Goal: Answer question/provide support: Answer question/provide support

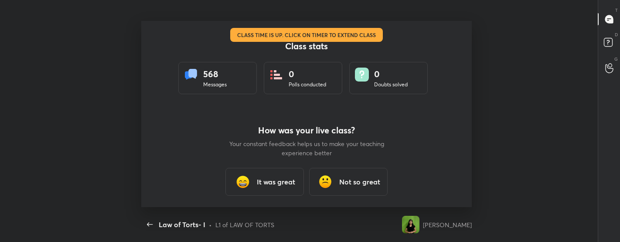
scroll to position [3, 0]
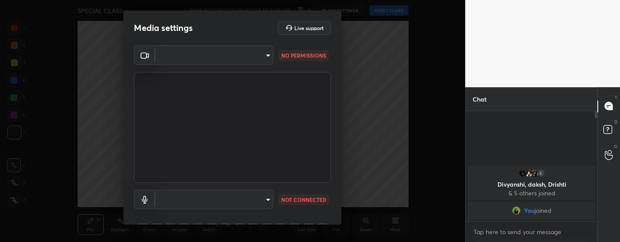
click at [244, 83] on video at bounding box center [232, 127] width 197 height 111
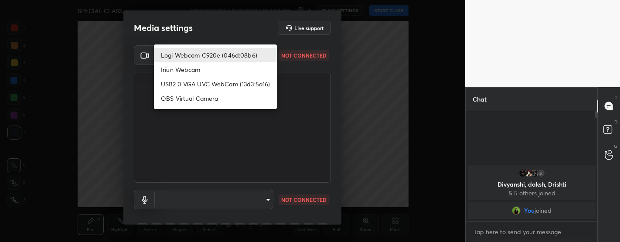
click at [202, 58] on body "1 2 3 4 5 6 7 C X Z C X Z E E Erase all H H SPECIAL CLASS WAS SCHEDULED TO STAR…" at bounding box center [310, 121] width 620 height 242
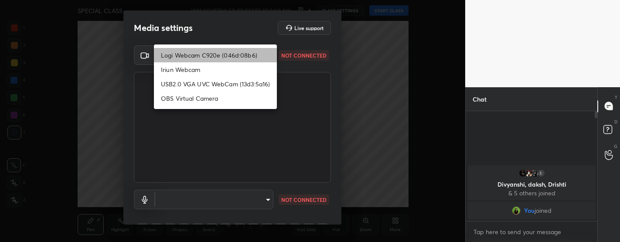
click at [197, 54] on li "Logi Webcam C920e (046d:08b6)" at bounding box center [215, 55] width 123 height 14
type input "bfdf6e9749fda72fa62dd39b8673869026ae3a59935418d763b6de5de5fe21f0"
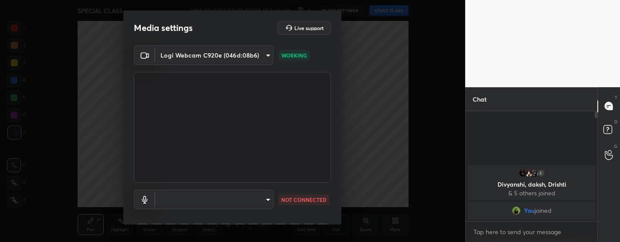
scroll to position [44, 0]
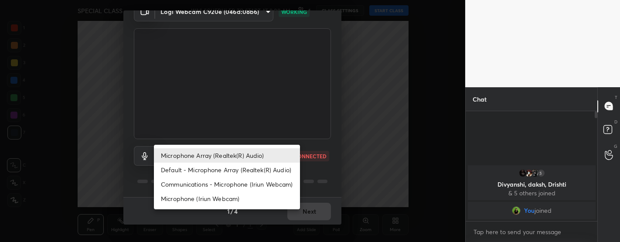
click at [230, 151] on body "1 2 3 4 5 6 7 C X Z C X Z E E Erase all H H SPECIAL CLASS WAS SCHEDULED TO STAR…" at bounding box center [310, 121] width 620 height 242
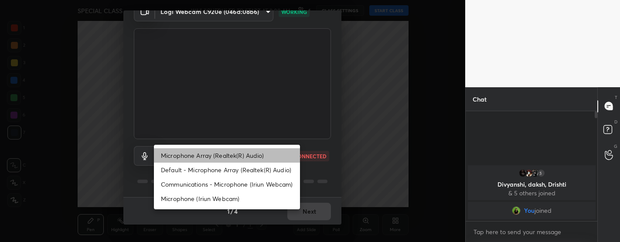
click at [224, 159] on li "Microphone Array (Realtek(R) Audio)" at bounding box center [227, 155] width 146 height 14
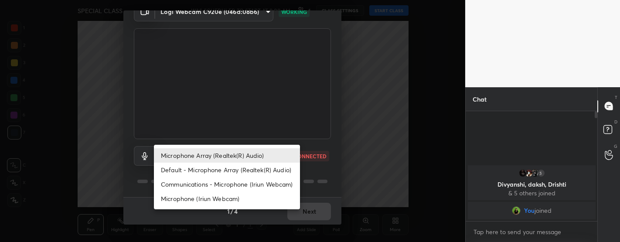
click at [224, 159] on body "1 2 3 4 5 6 7 C X Z C X Z E E Erase all H H SPECIAL CLASS WAS SCHEDULED TO STAR…" at bounding box center [310, 121] width 620 height 242
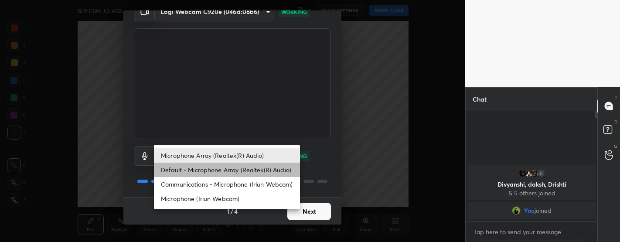
click at [220, 170] on li "Default - Microphone Array (Realtek(R) Audio)" at bounding box center [227, 170] width 146 height 14
type input "default"
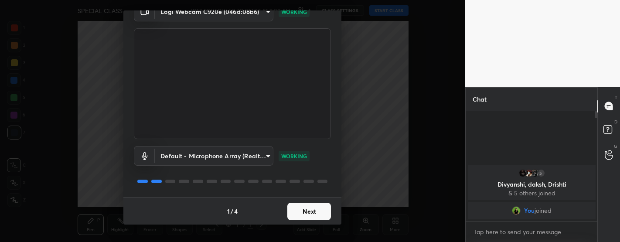
click at [301, 205] on button "Next" at bounding box center [309, 211] width 44 height 17
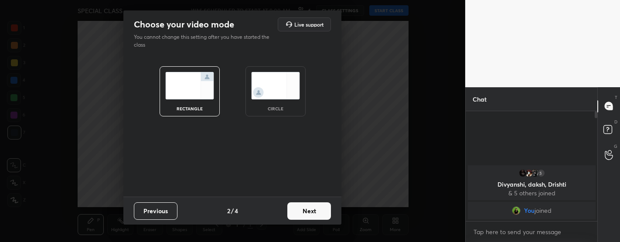
click at [301, 205] on button "Next" at bounding box center [309, 210] width 44 height 17
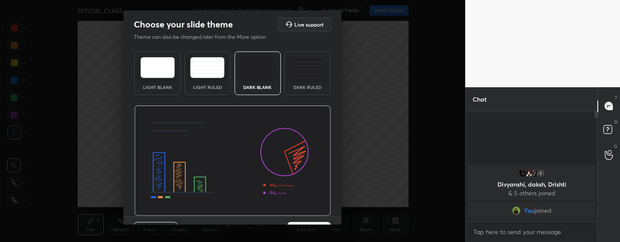
scroll to position [19, 0]
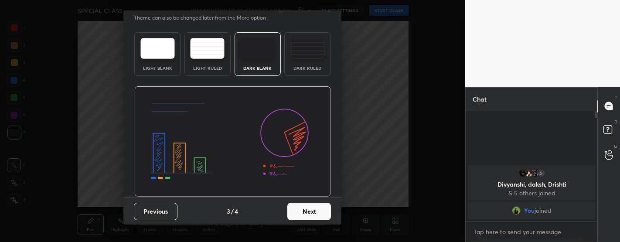
click at [308, 209] on button "Next" at bounding box center [309, 211] width 44 height 17
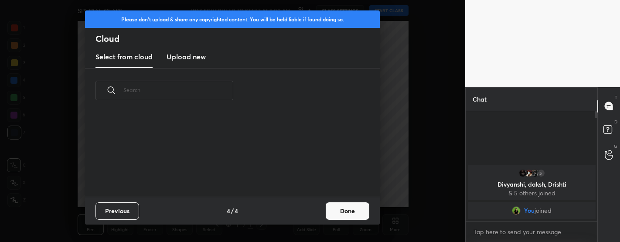
scroll to position [84, 280]
click at [362, 209] on button "Done" at bounding box center [348, 210] width 44 height 17
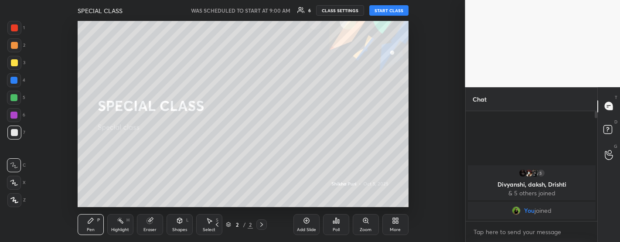
click at [389, 11] on button "START CLASS" at bounding box center [388, 10] width 39 height 10
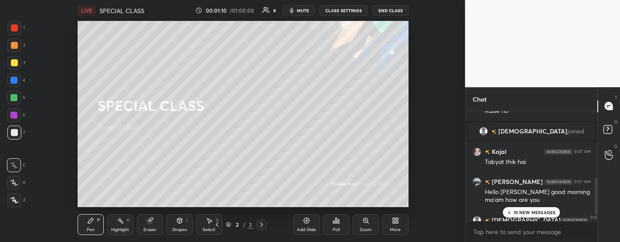
scroll to position [215, 0]
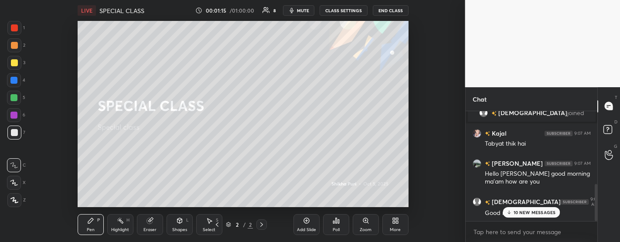
click at [524, 212] on p "10 NEW MESSAGES" at bounding box center [535, 212] width 42 height 5
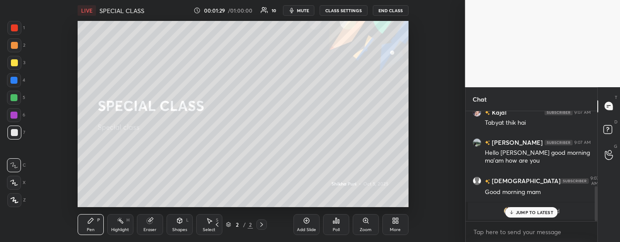
click at [524, 212] on p "JUMP TO LATEST" at bounding box center [535, 212] width 38 height 5
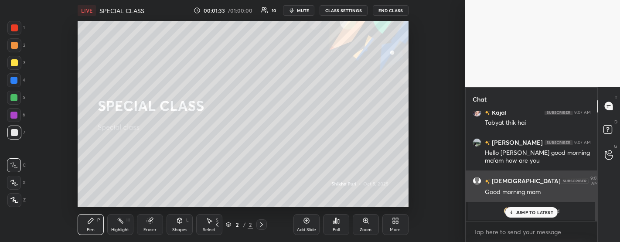
scroll to position [267, 0]
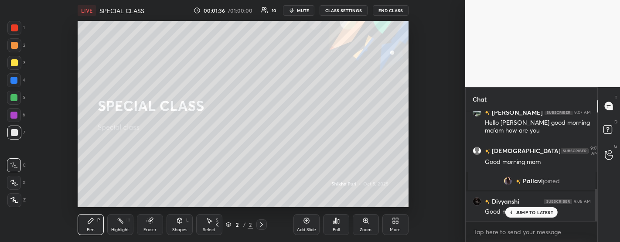
click at [531, 212] on p "JUMP TO LATEST" at bounding box center [535, 212] width 38 height 5
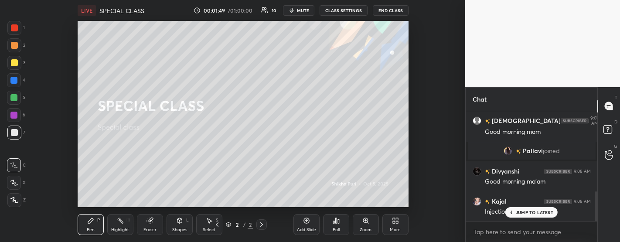
click at [531, 212] on p "JUMP TO LATEST" at bounding box center [535, 212] width 38 height 5
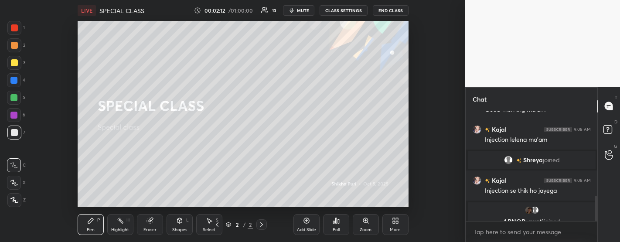
scroll to position [399, 0]
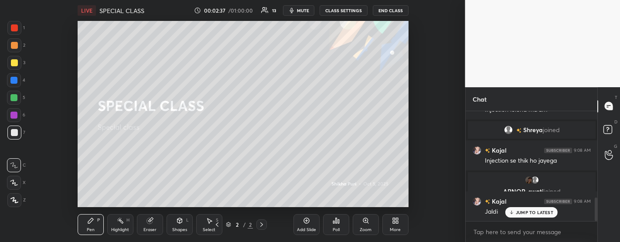
click at [537, 213] on p "JUMP TO LATEST" at bounding box center [535, 212] width 38 height 5
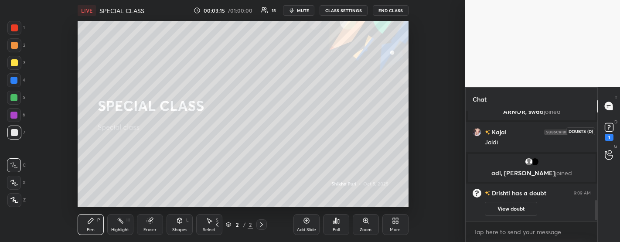
scroll to position [495, 0]
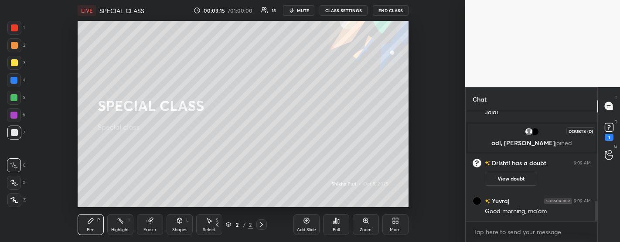
click at [609, 132] on icon at bounding box center [609, 127] width 13 height 13
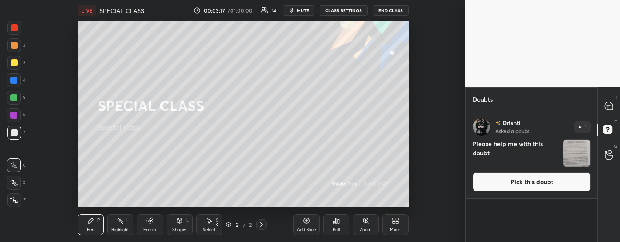
click at [582, 149] on img "grid" at bounding box center [577, 153] width 27 height 27
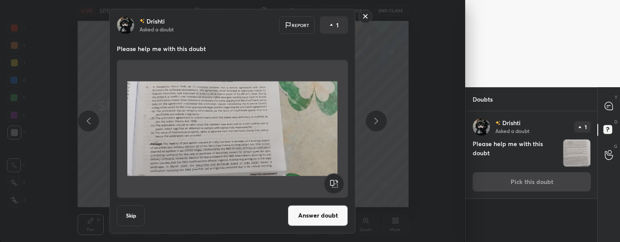
click at [318, 221] on button "Answer doubt" at bounding box center [318, 215] width 60 height 21
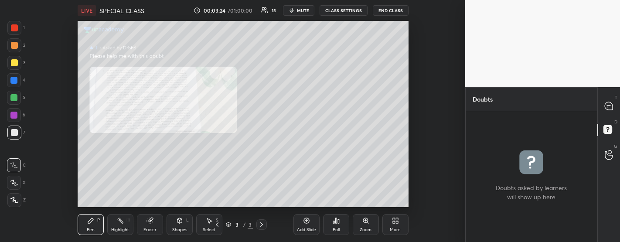
click at [366, 228] on div "Zoom" at bounding box center [366, 230] width 12 height 4
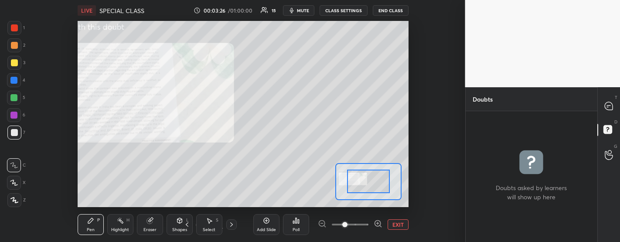
click at [348, 223] on span at bounding box center [344, 224] width 5 height 5
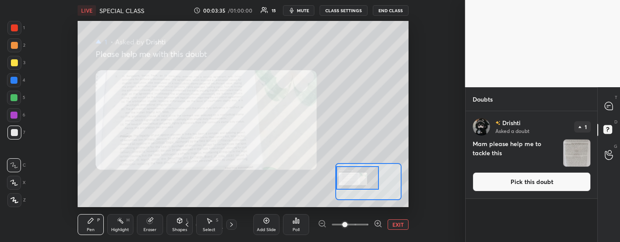
click at [332, 179] on div "Setting up your live class Poll for secs No correct answer Start poll" at bounding box center [243, 114] width 331 height 186
click at [612, 113] on div at bounding box center [609, 107] width 17 height 16
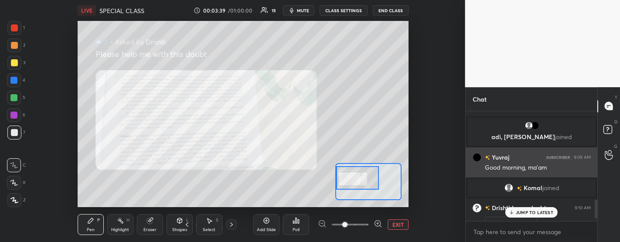
scroll to position [530, 0]
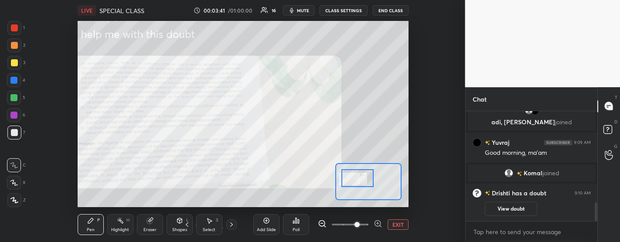
click at [355, 227] on span at bounding box center [357, 224] width 5 height 5
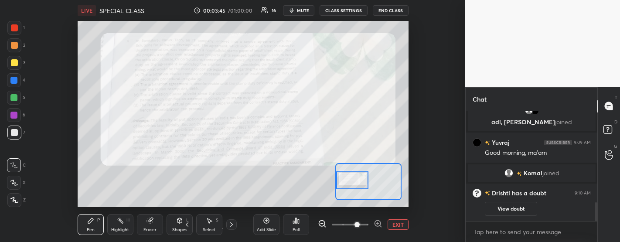
drag, startPoint x: 358, startPoint y: 175, endPoint x: 344, endPoint y: 177, distance: 14.1
click at [344, 177] on div at bounding box center [352, 180] width 32 height 18
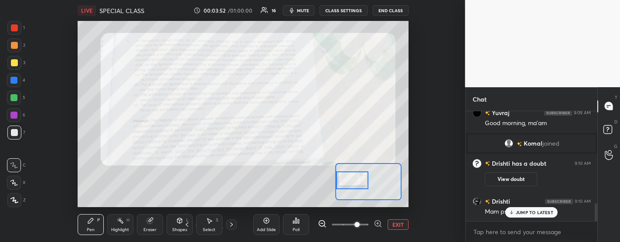
click at [540, 213] on p "JUMP TO LATEST" at bounding box center [535, 212] width 38 height 5
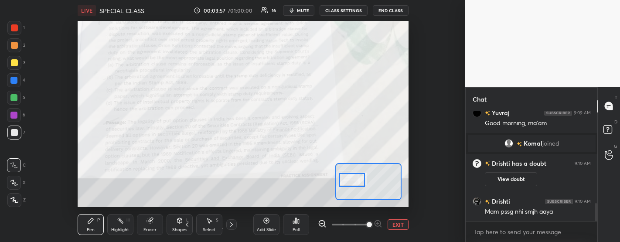
click at [367, 224] on span at bounding box center [369, 224] width 5 height 5
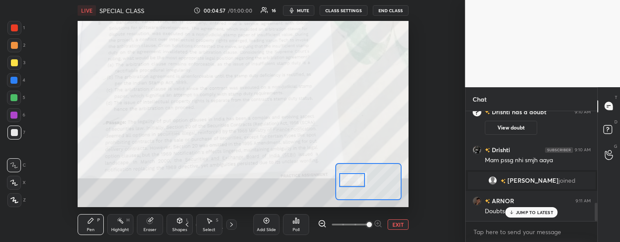
scroll to position [557, 0]
click at [537, 209] on div "JUMP TO LATEST" at bounding box center [532, 212] width 52 height 10
click at [610, 130] on rect at bounding box center [608, 129] width 8 height 8
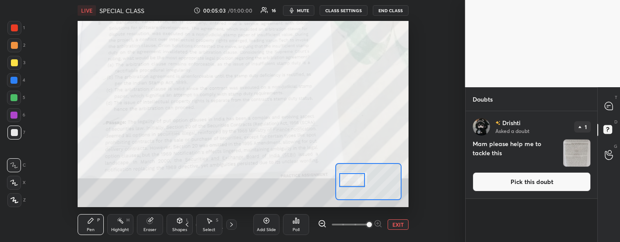
click at [585, 156] on img "grid" at bounding box center [577, 153] width 27 height 27
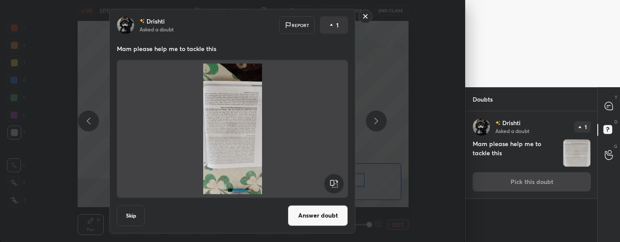
click at [325, 219] on button "Answer doubt" at bounding box center [318, 215] width 60 height 21
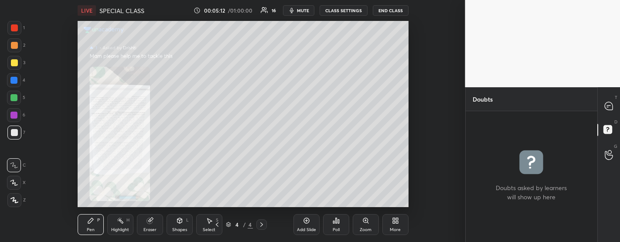
click at [369, 228] on div "Zoom" at bounding box center [366, 230] width 12 height 4
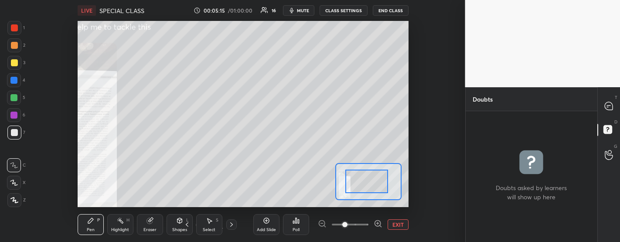
drag, startPoint x: 351, startPoint y: 185, endPoint x: 380, endPoint y: 186, distance: 28.8
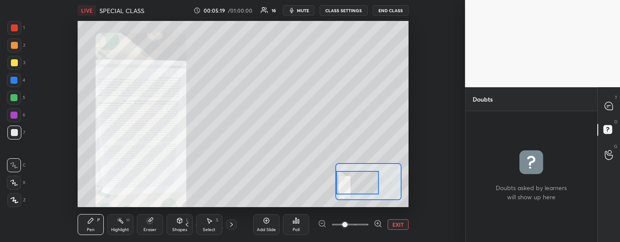
drag, startPoint x: 369, startPoint y: 185, endPoint x: 336, endPoint y: 186, distance: 33.2
click at [336, 186] on div at bounding box center [357, 183] width 43 height 24
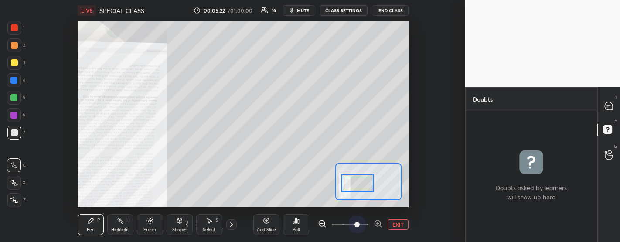
click at [359, 224] on span at bounding box center [350, 224] width 37 height 13
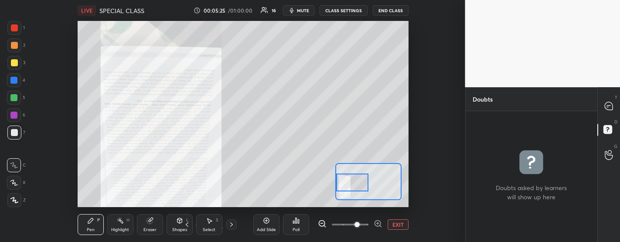
click at [326, 187] on div "Setting up your live class Poll for secs No correct answer Start poll" at bounding box center [243, 114] width 331 height 186
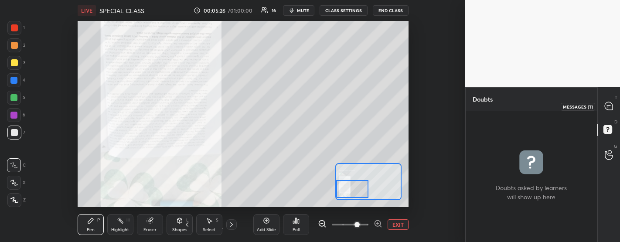
click at [605, 106] on icon at bounding box center [609, 106] width 8 height 8
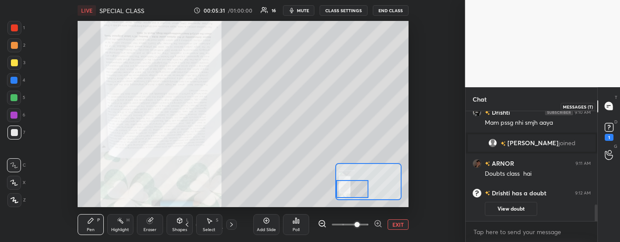
scroll to position [579, 0]
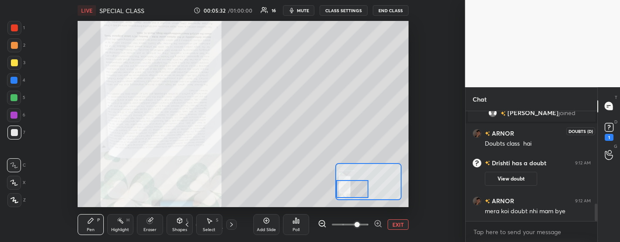
click at [606, 128] on rect at bounding box center [609, 127] width 8 height 8
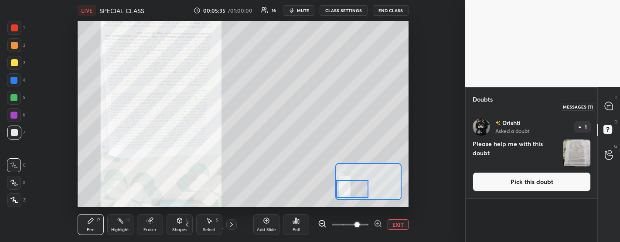
click at [616, 111] on div at bounding box center [609, 107] width 17 height 16
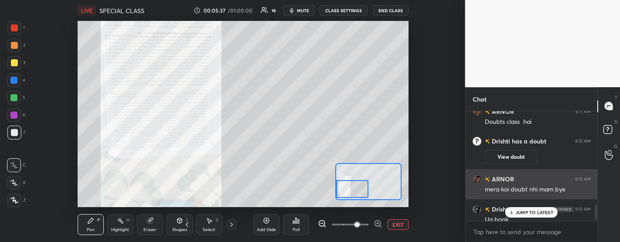
scroll to position [670, 0]
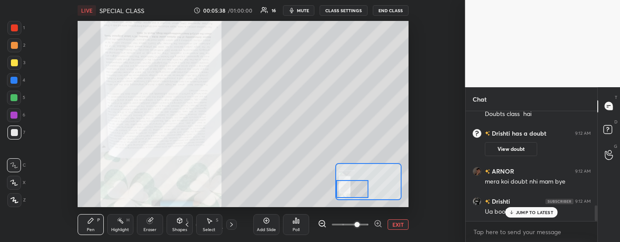
click at [530, 211] on p "JUMP TO LATEST" at bounding box center [535, 212] width 38 height 5
click at [605, 131] on rect at bounding box center [608, 129] width 8 height 8
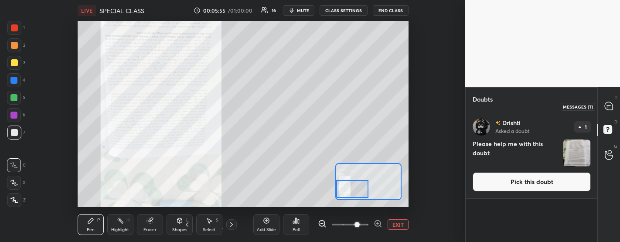
click at [615, 108] on div at bounding box center [609, 107] width 17 height 16
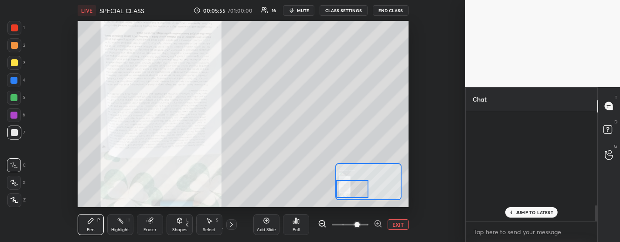
scroll to position [107, 130]
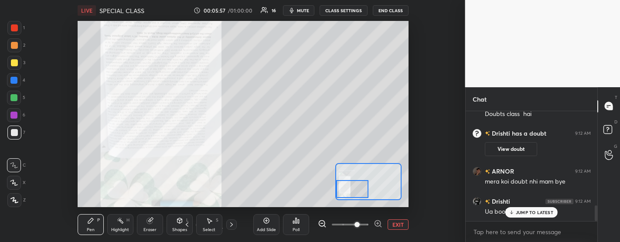
click at [531, 217] on div "JUMP TO LATEST" at bounding box center [532, 212] width 52 height 10
click at [610, 130] on rect at bounding box center [608, 129] width 8 height 8
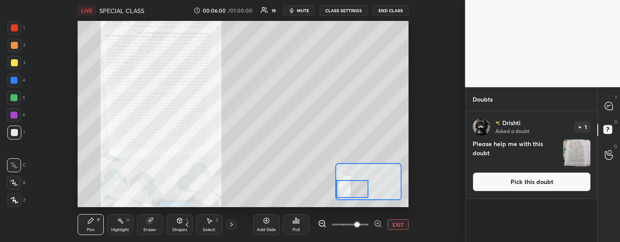
click at [518, 184] on button "Pick this doubt" at bounding box center [532, 181] width 118 height 19
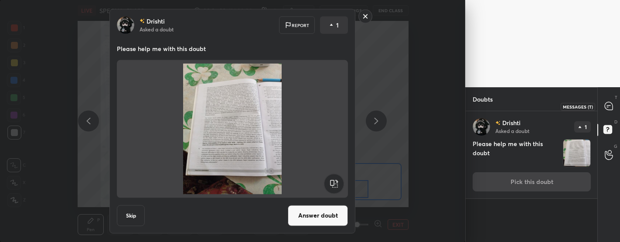
click at [612, 107] on icon at bounding box center [609, 106] width 8 height 8
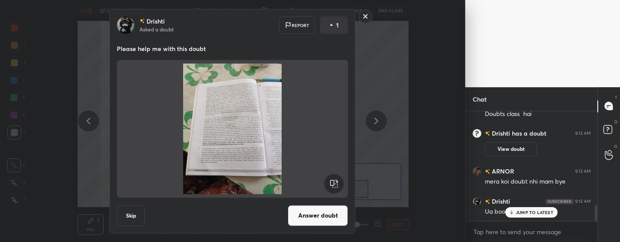
click at [524, 212] on p "JUMP TO LATEST" at bounding box center [535, 212] width 38 height 5
click at [323, 214] on button "Answer doubt" at bounding box center [318, 215] width 60 height 21
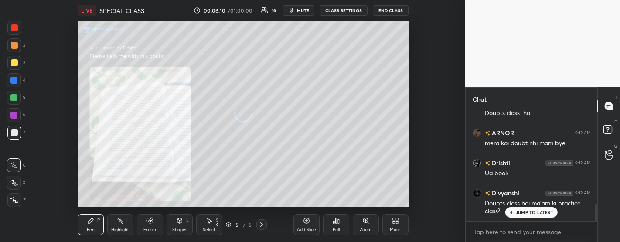
scroll to position [593, 0]
click at [540, 212] on p "JUMP TO LATEST" at bounding box center [535, 212] width 38 height 5
click at [365, 229] on div "Zoom" at bounding box center [366, 230] width 12 height 4
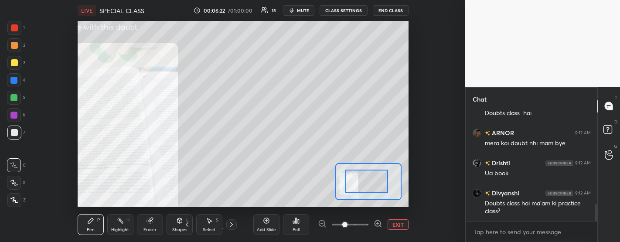
drag, startPoint x: 363, startPoint y: 188, endPoint x: 347, endPoint y: 207, distance: 24.7
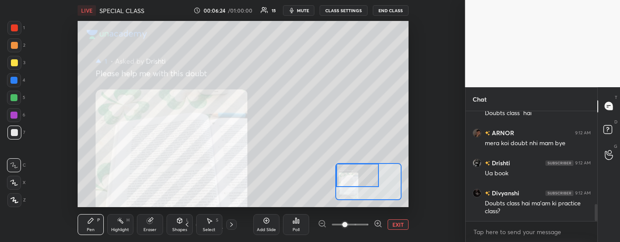
click at [304, 180] on div "Setting up your live class Poll for secs No correct answer Start poll" at bounding box center [243, 114] width 331 height 186
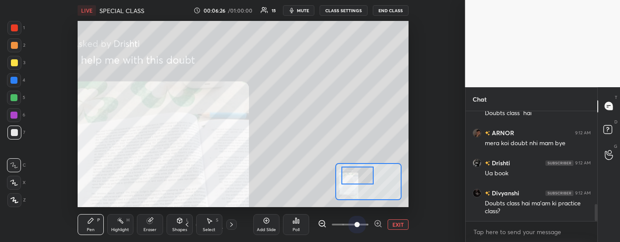
click at [355, 222] on span at bounding box center [350, 224] width 37 height 13
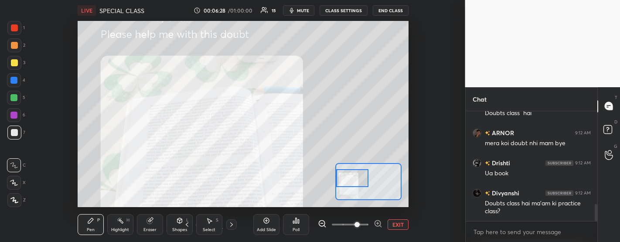
scroll to position [623, 0]
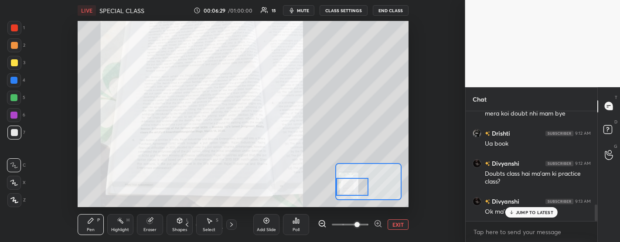
drag, startPoint x: 357, startPoint y: 178, endPoint x: 342, endPoint y: 190, distance: 18.7
click at [342, 190] on div at bounding box center [352, 187] width 32 height 18
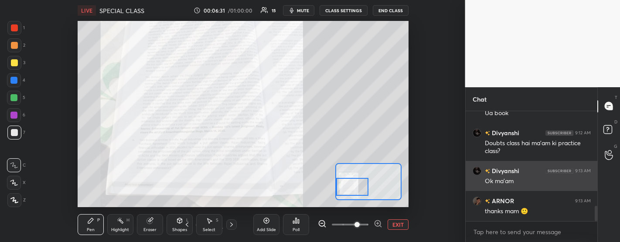
scroll to position [684, 0]
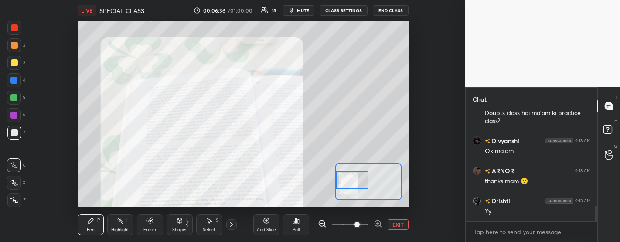
drag, startPoint x: 349, startPoint y: 195, endPoint x: 341, endPoint y: 188, distance: 10.2
click at [341, 188] on div at bounding box center [352, 180] width 32 height 18
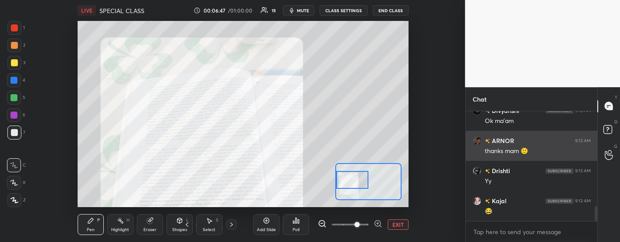
scroll to position [744, 0]
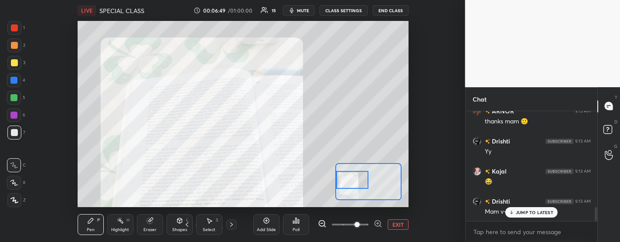
click at [525, 214] on p "JUMP TO LATEST" at bounding box center [535, 212] width 38 height 5
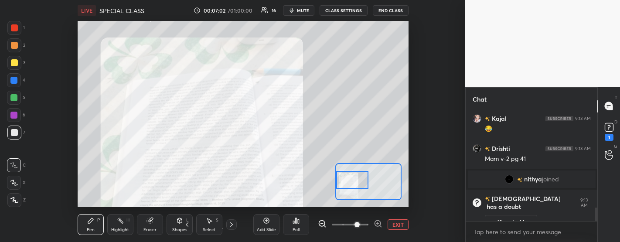
scroll to position [771, 0]
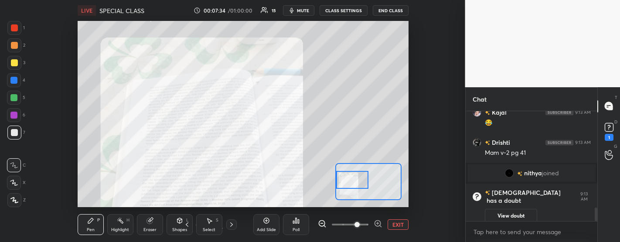
click at [620, 127] on div "D Doubts (D) 1" at bounding box center [609, 131] width 22 height 24
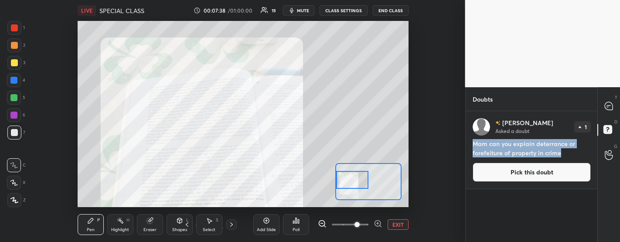
drag, startPoint x: 470, startPoint y: 141, endPoint x: 564, endPoint y: 156, distance: 95.0
click at [564, 156] on div "Yesha Asked a doubt 1 Mam can you explain deterrance or forefeiture of property…" at bounding box center [532, 150] width 132 height 78
copy h4 "Mam can you explain deterrance or forefeiture of property in crime"
click at [607, 105] on icon at bounding box center [609, 106] width 8 height 8
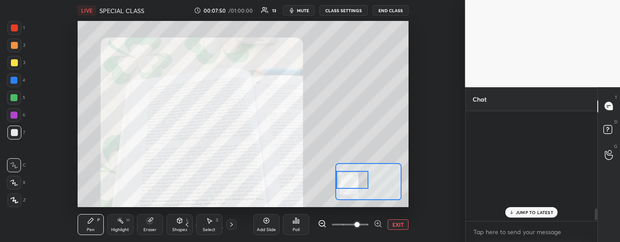
scroll to position [107, 130]
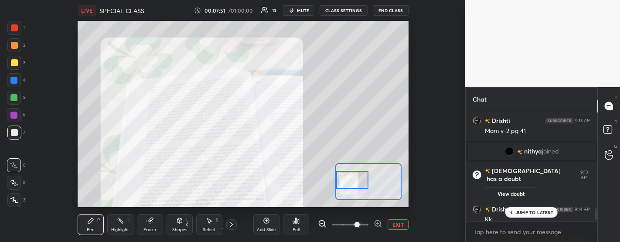
click at [540, 212] on p "JUMP TO LATEST" at bounding box center [535, 212] width 38 height 5
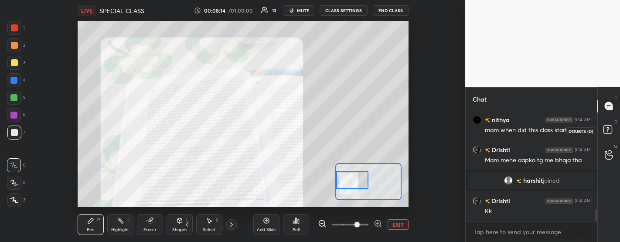
scroll to position [890, 0]
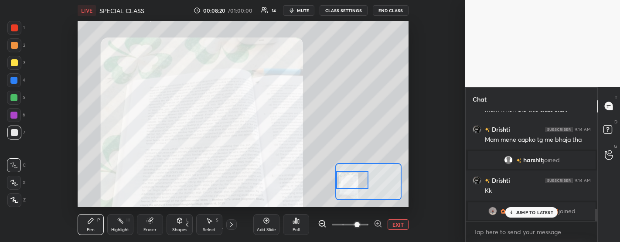
click at [546, 212] on p "JUMP TO LATEST" at bounding box center [535, 212] width 38 height 5
click at [613, 128] on icon at bounding box center [610, 131] width 16 height 16
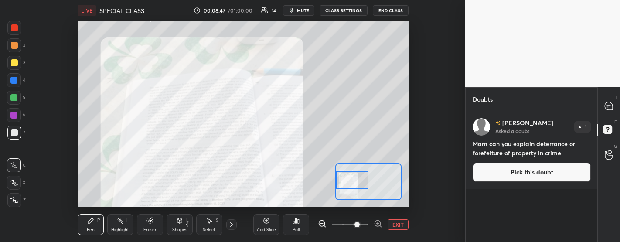
click at [532, 172] on button "Pick this doubt" at bounding box center [532, 172] width 118 height 19
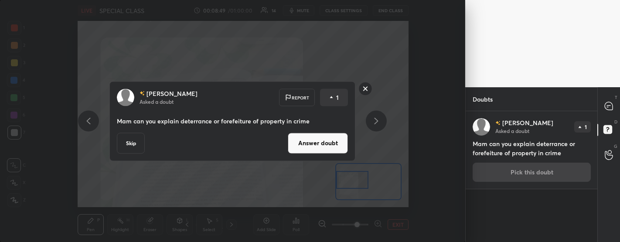
click at [328, 148] on button "Answer doubt" at bounding box center [318, 143] width 60 height 21
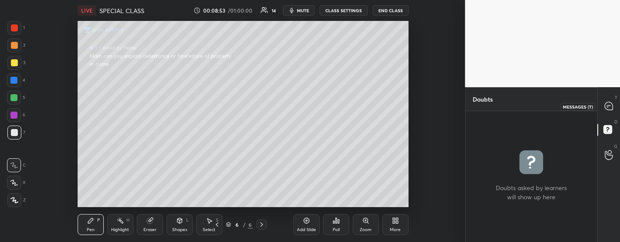
click at [609, 110] on icon at bounding box center [609, 106] width 9 height 9
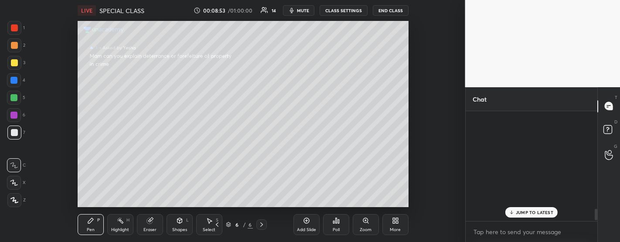
scroll to position [107, 130]
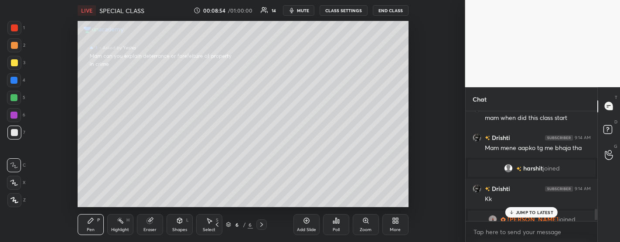
click at [532, 212] on p "JUMP TO LATEST" at bounding box center [535, 212] width 38 height 5
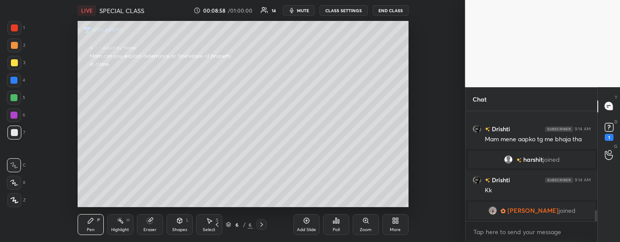
scroll to position [992, 0]
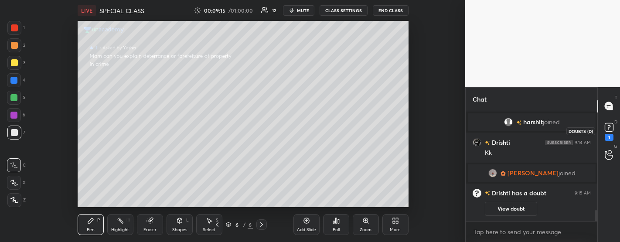
click at [605, 130] on rect at bounding box center [609, 127] width 8 height 8
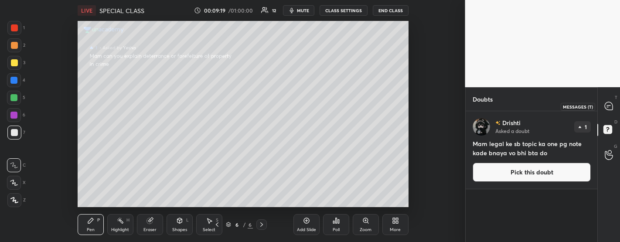
click at [608, 106] on icon at bounding box center [608, 106] width 3 height 0
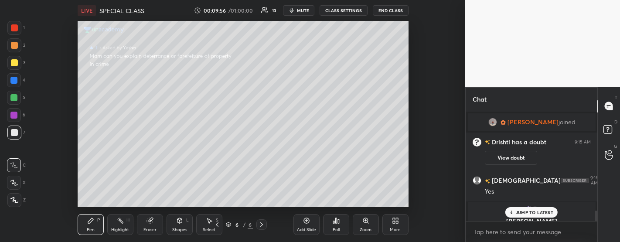
scroll to position [1053, 0]
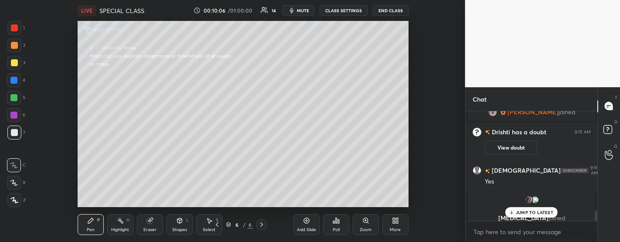
click at [533, 215] on div "JUMP TO LATEST" at bounding box center [532, 212] width 52 height 10
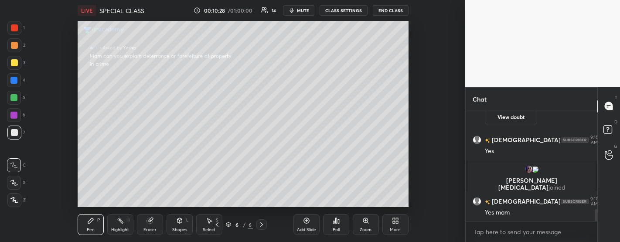
click at [311, 218] on div "Add Slide" at bounding box center [307, 224] width 26 height 21
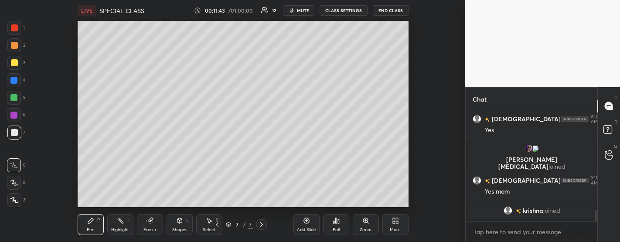
scroll to position [976, 0]
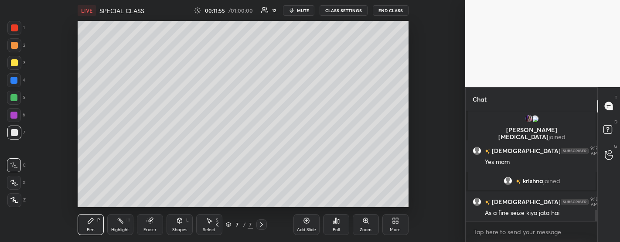
click at [300, 221] on div "Add Slide" at bounding box center [307, 224] width 26 height 21
click at [609, 133] on rect at bounding box center [608, 129] width 8 height 8
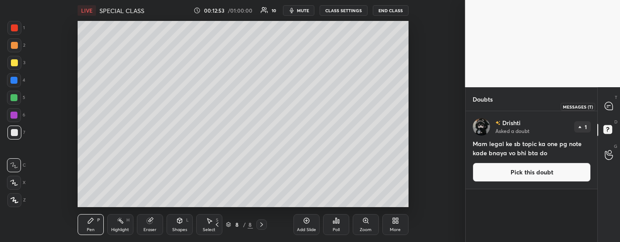
click at [606, 112] on div at bounding box center [609, 107] width 17 height 16
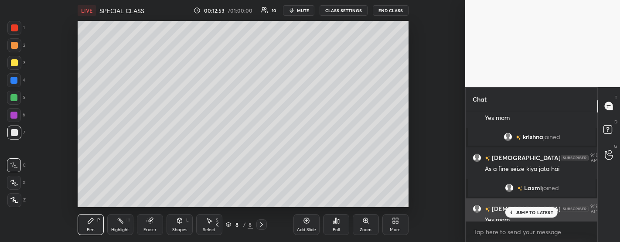
scroll to position [107, 130]
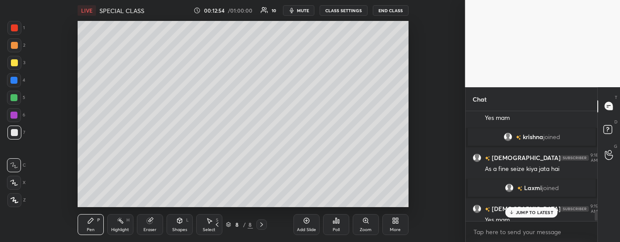
click at [526, 210] on p "JUMP TO LATEST" at bounding box center [535, 212] width 38 height 5
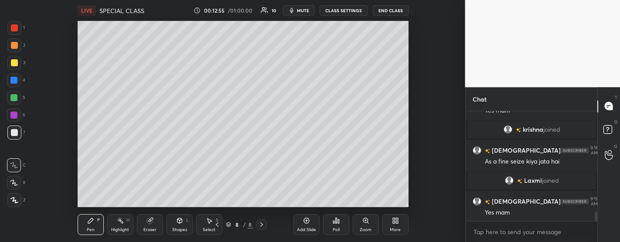
click at [307, 226] on div "Add Slide" at bounding box center [307, 224] width 26 height 21
click at [606, 103] on icon at bounding box center [609, 106] width 8 height 8
click at [609, 133] on rect at bounding box center [608, 129] width 8 height 8
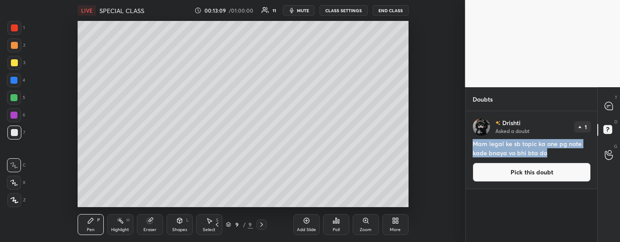
drag, startPoint x: 473, startPoint y: 141, endPoint x: 558, endPoint y: 152, distance: 86.1
click at [558, 152] on h4 "Mam legal ke sb topic ka one pg note kade bnaya vo bhi bta do" at bounding box center [532, 148] width 118 height 18
copy h4 "Mam legal ke sb topic ka one pg note kade bnaya vo bhi bta do"
click at [612, 109] on icon at bounding box center [609, 106] width 8 height 8
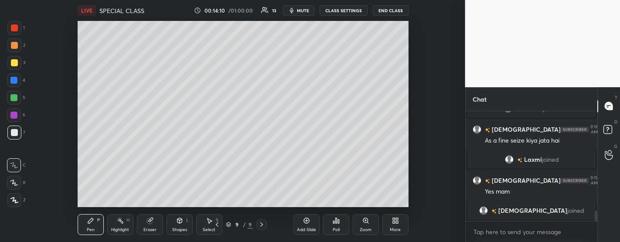
scroll to position [1032, 0]
click at [619, 132] on div "D Doubts (D)" at bounding box center [609, 131] width 22 height 24
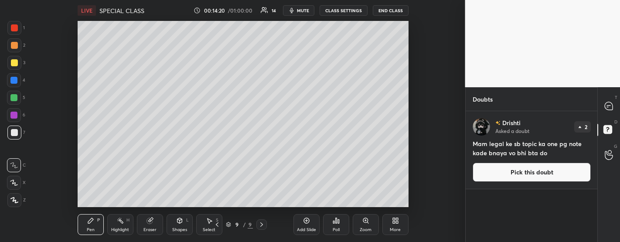
click at [542, 170] on button "Pick this doubt" at bounding box center [532, 172] width 118 height 19
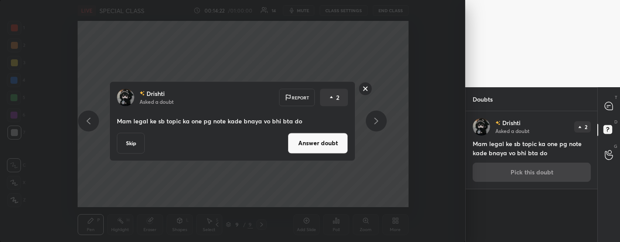
click at [334, 147] on button "Answer doubt" at bounding box center [318, 143] width 60 height 21
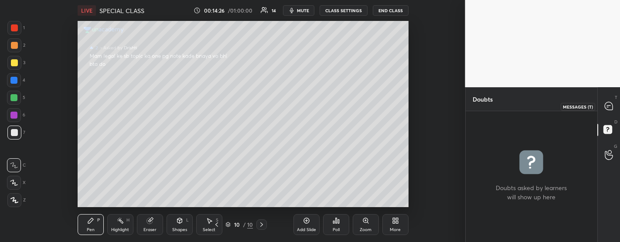
click at [608, 107] on icon at bounding box center [607, 107] width 1 height 0
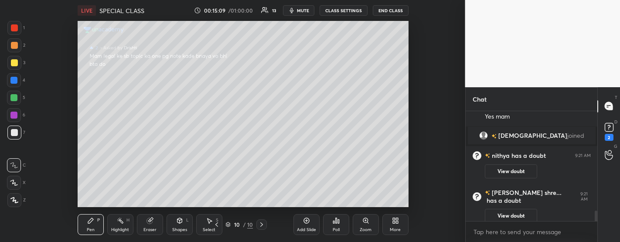
scroll to position [1062, 0]
click at [298, 200] on div "Add Slide Poll Zoom More" at bounding box center [351, 224] width 115 height 49
click at [345, 204] on div "Poll" at bounding box center [336, 224] width 26 height 49
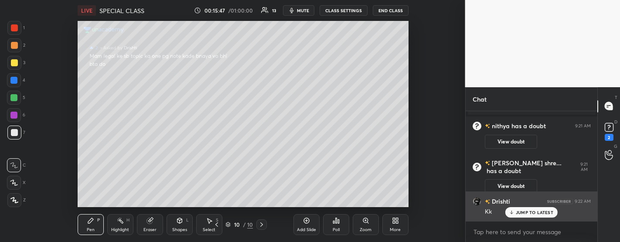
click at [520, 214] on p "JUMP TO LATEST" at bounding box center [535, 212] width 38 height 5
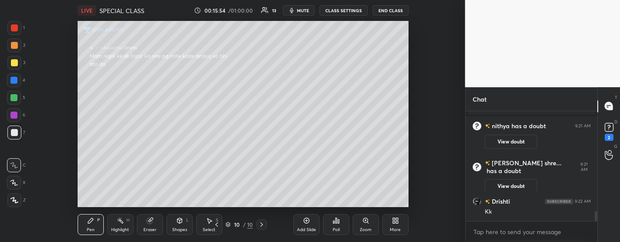
click at [309, 228] on div "Add Slide" at bounding box center [306, 230] width 19 height 4
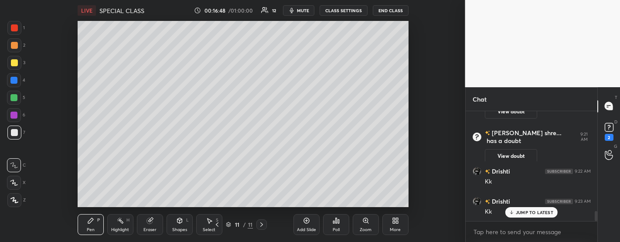
click at [307, 225] on div "Add Slide" at bounding box center [307, 224] width 26 height 21
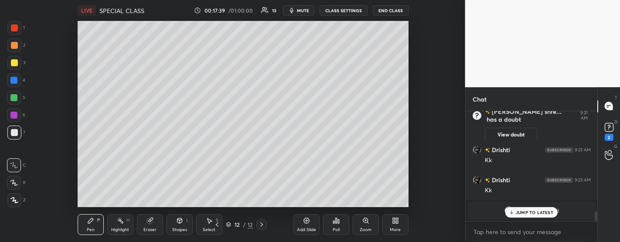
scroll to position [1173, 0]
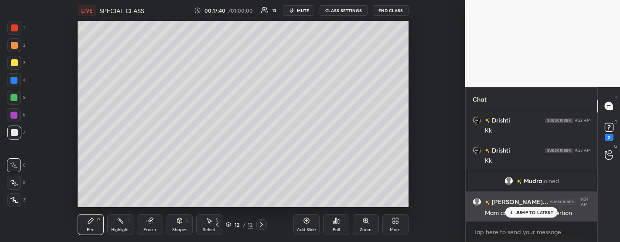
click at [532, 212] on p "JUMP TO LATEST" at bounding box center [535, 212] width 38 height 5
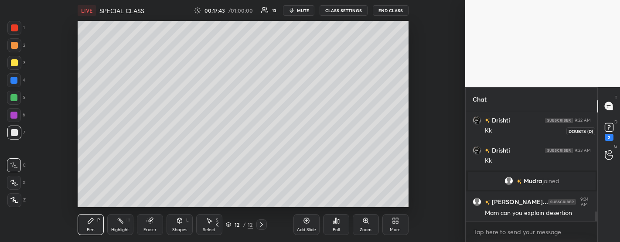
click at [607, 130] on rect at bounding box center [609, 127] width 8 height 8
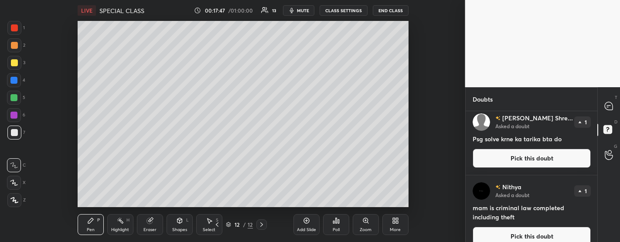
scroll to position [16, 0]
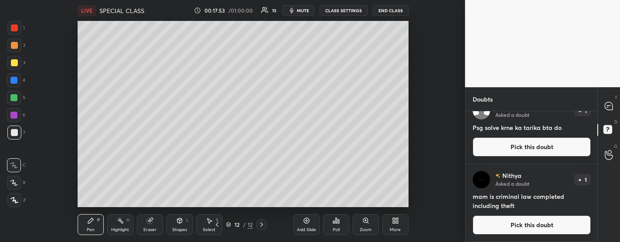
click at [306, 224] on icon at bounding box center [306, 220] width 7 height 7
click at [506, 224] on button "Pick this doubt" at bounding box center [532, 224] width 118 height 19
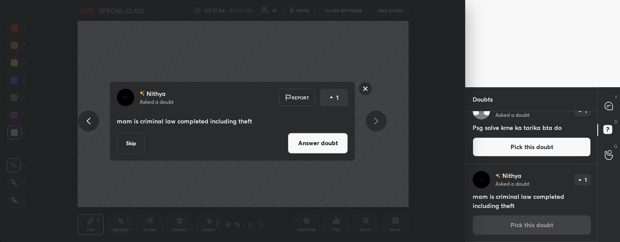
click at [315, 143] on button "Answer doubt" at bounding box center [318, 143] width 60 height 21
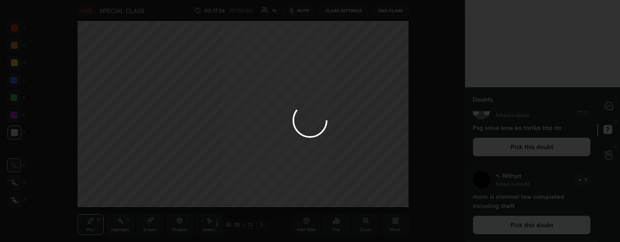
scroll to position [0, 0]
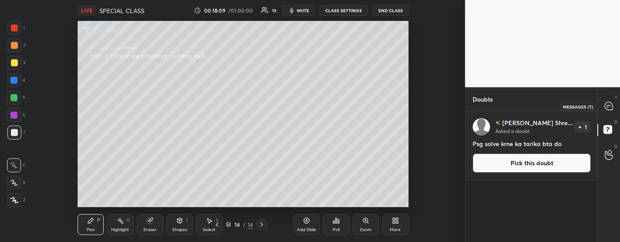
click at [609, 108] on icon at bounding box center [609, 106] width 8 height 8
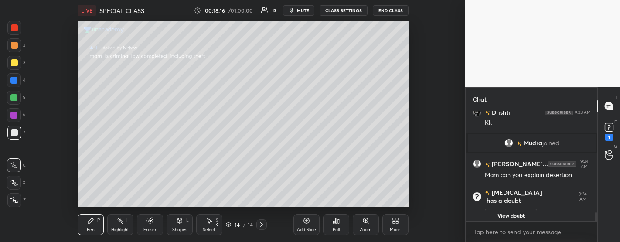
scroll to position [1161, 0]
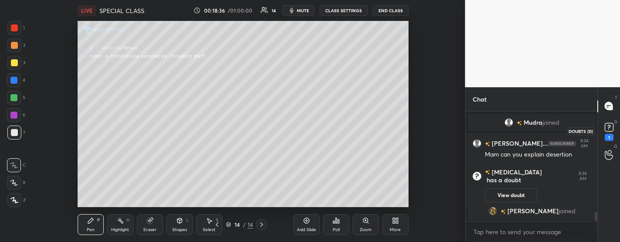
click at [614, 130] on icon at bounding box center [609, 127] width 13 height 13
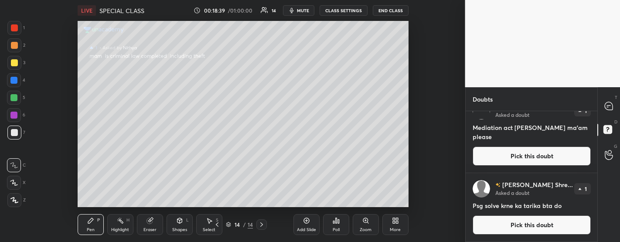
scroll to position [0, 0]
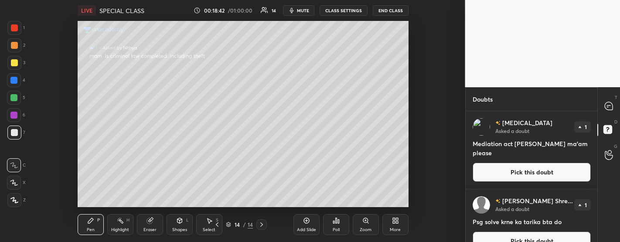
click at [604, 111] on div at bounding box center [609, 107] width 17 height 16
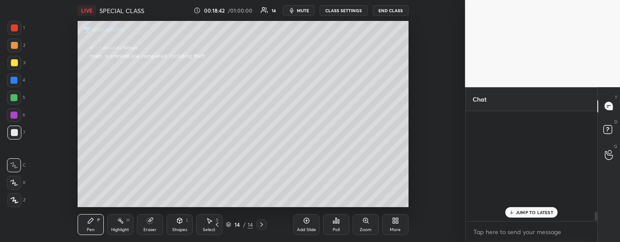
scroll to position [107, 130]
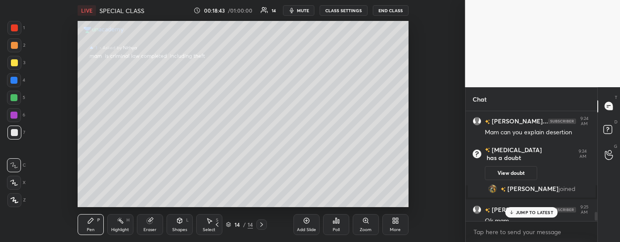
click at [542, 212] on p "JUMP TO LATEST" at bounding box center [535, 212] width 38 height 5
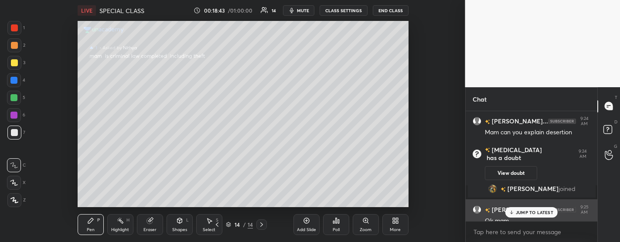
scroll to position [1301, 0]
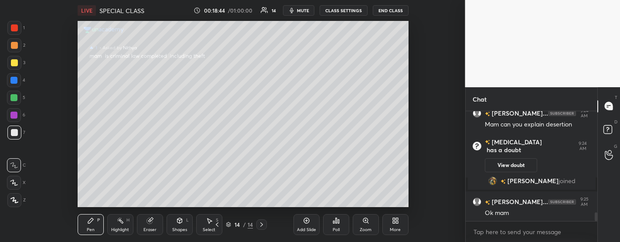
click at [307, 222] on icon at bounding box center [306, 220] width 7 height 7
click at [608, 130] on icon at bounding box center [607, 128] width 3 height 3
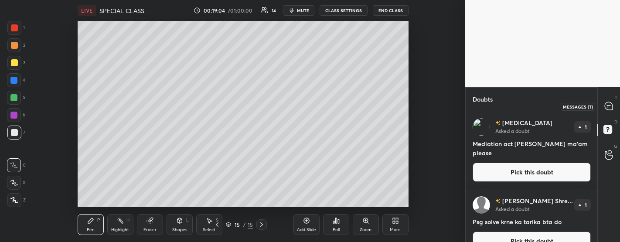
click at [609, 108] on icon at bounding box center [609, 106] width 8 height 8
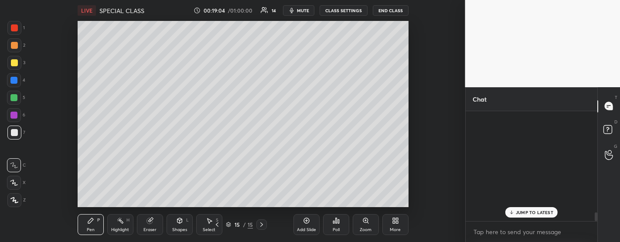
scroll to position [107, 130]
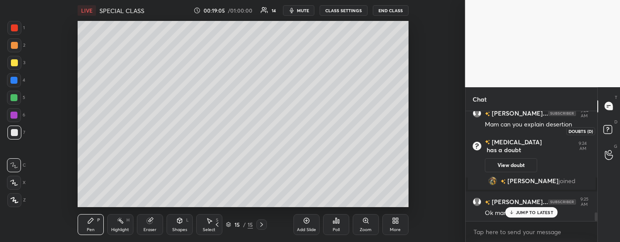
click at [610, 131] on rect at bounding box center [608, 129] width 8 height 8
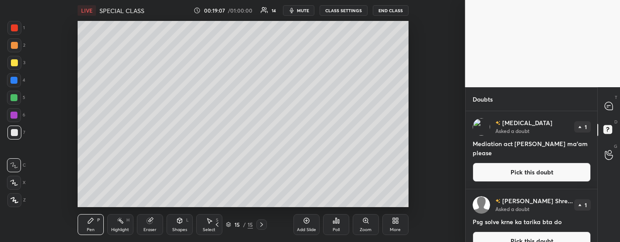
click at [618, 109] on div at bounding box center [609, 107] width 17 height 16
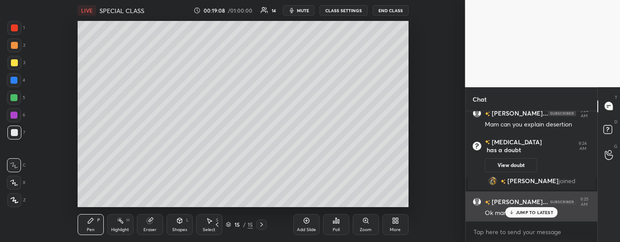
click at [540, 210] on p "JUMP TO LATEST" at bounding box center [535, 212] width 38 height 5
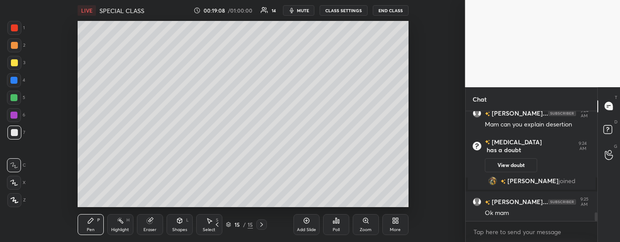
scroll to position [1302, 0]
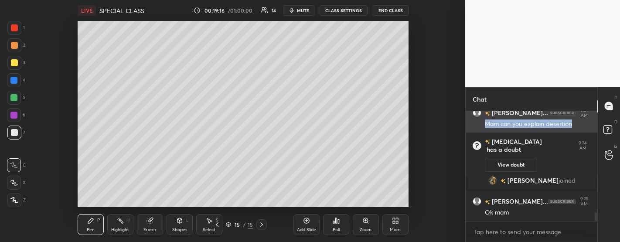
drag, startPoint x: 580, startPoint y: 123, endPoint x: 485, endPoint y: 123, distance: 95.5
click at [485, 123] on div "Mam can you explain desertion" at bounding box center [538, 124] width 106 height 9
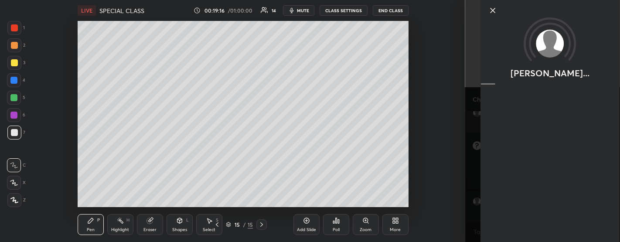
copy div "Mam can you explain desertion"
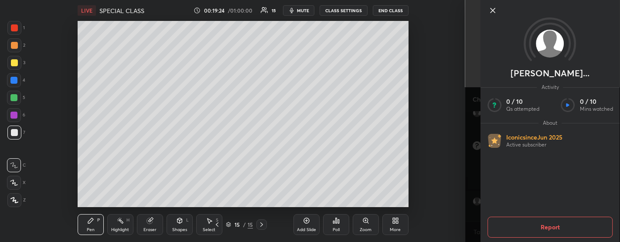
scroll to position [1322, 0]
click at [493, 10] on icon at bounding box center [493, 10] width 4 height 4
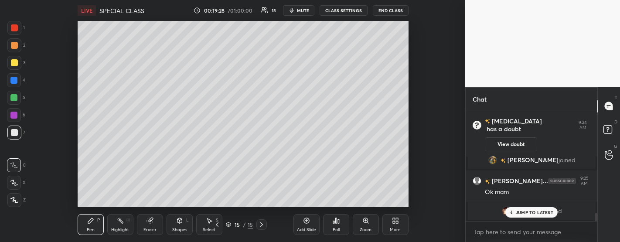
click at [534, 216] on div "JUMP TO LATEST" at bounding box center [532, 212] width 52 height 10
click at [609, 128] on icon at bounding box center [607, 128] width 3 height 3
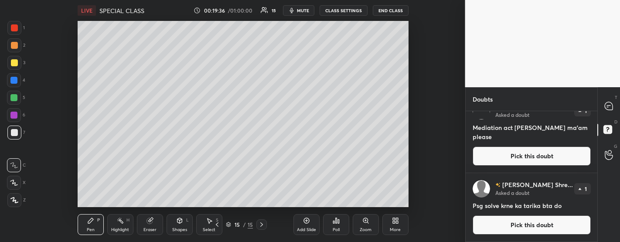
scroll to position [0, 0]
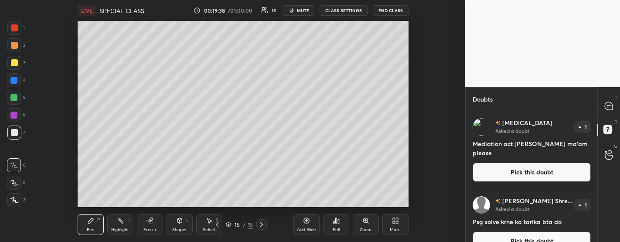
click at [523, 172] on button "Pick this doubt" at bounding box center [532, 172] width 118 height 19
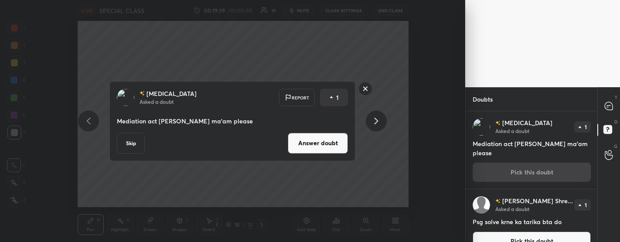
click at [298, 139] on button "Answer doubt" at bounding box center [318, 143] width 60 height 21
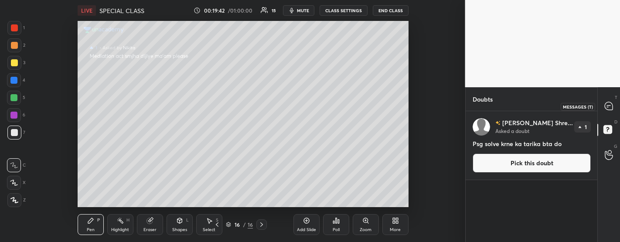
click at [615, 110] on div at bounding box center [609, 107] width 17 height 16
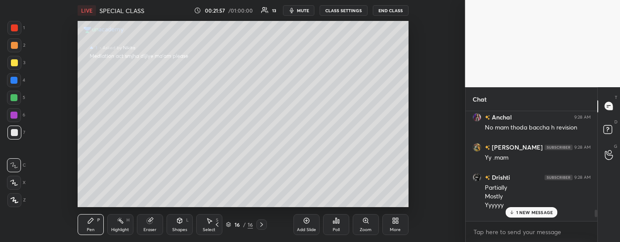
scroll to position [1565, 0]
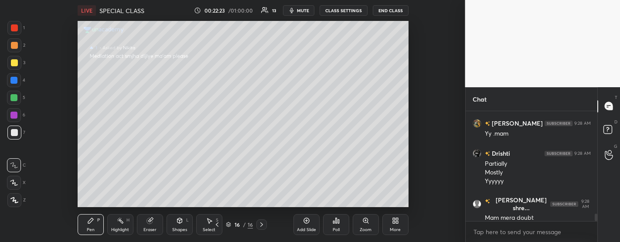
click at [312, 217] on div "Add Slide" at bounding box center [307, 224] width 26 height 21
click at [311, 221] on div "Add Slide" at bounding box center [307, 224] width 26 height 21
click at [608, 131] on rect at bounding box center [608, 129] width 8 height 8
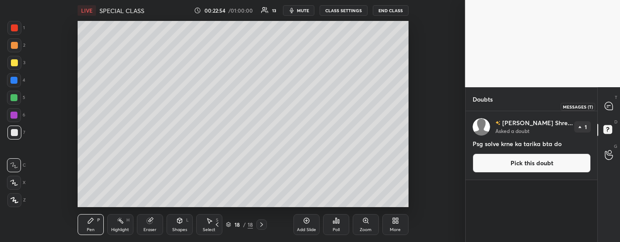
click at [609, 109] on icon at bounding box center [609, 106] width 8 height 8
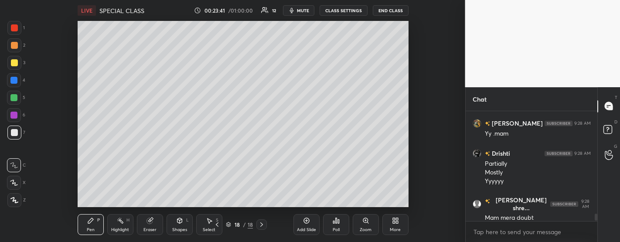
scroll to position [1603, 0]
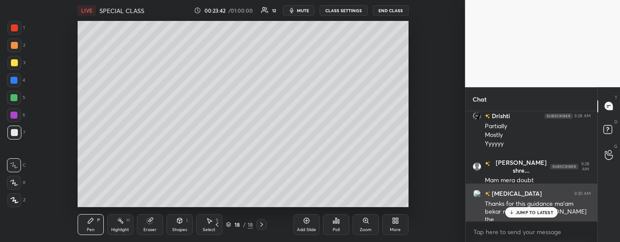
click at [539, 215] on p "JUMP TO LATEST" at bounding box center [535, 212] width 38 height 5
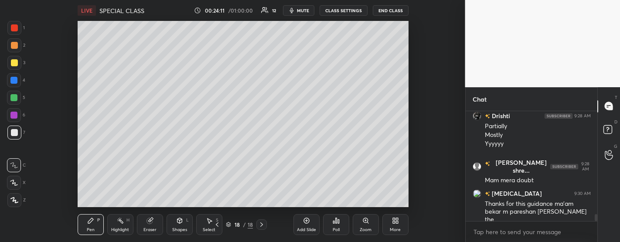
scroll to position [1633, 0]
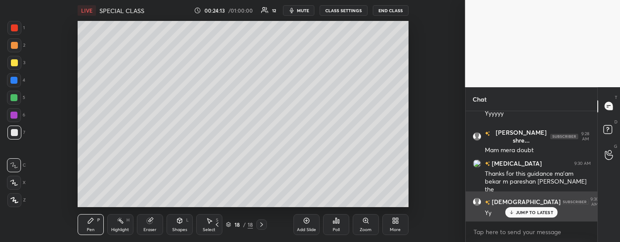
click at [537, 211] on p "JUMP TO LATEST" at bounding box center [535, 212] width 38 height 5
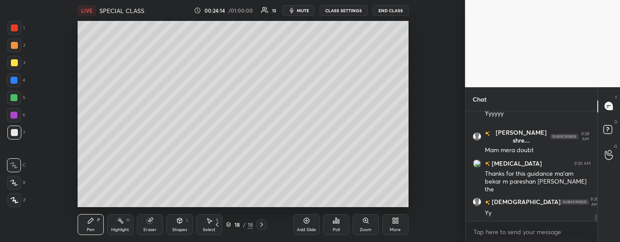
scroll to position [1663, 0]
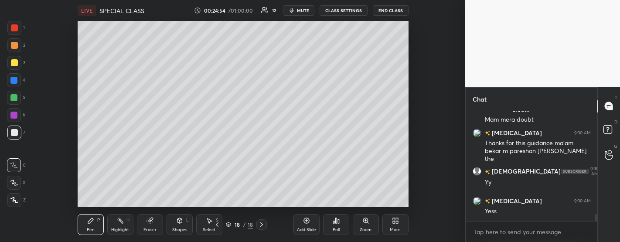
click at [14, 97] on div at bounding box center [13, 97] width 7 height 7
click at [308, 223] on icon at bounding box center [307, 221] width 6 height 6
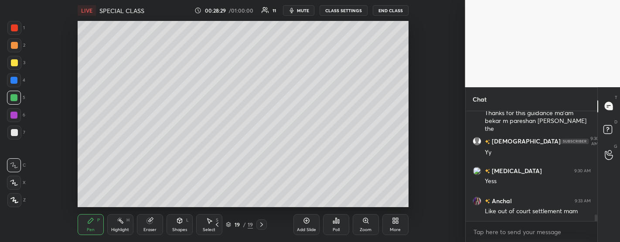
click at [301, 220] on div "Add Slide" at bounding box center [307, 224] width 26 height 21
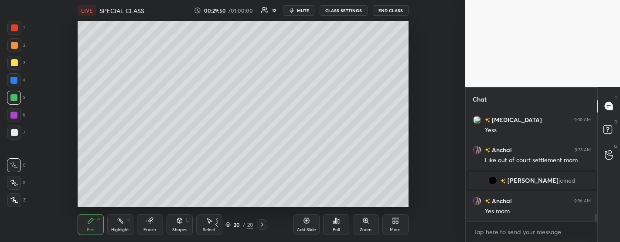
scroll to position [1587, 0]
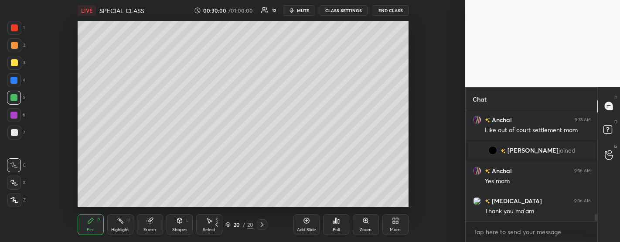
click at [313, 228] on div "Add Slide" at bounding box center [306, 230] width 19 height 4
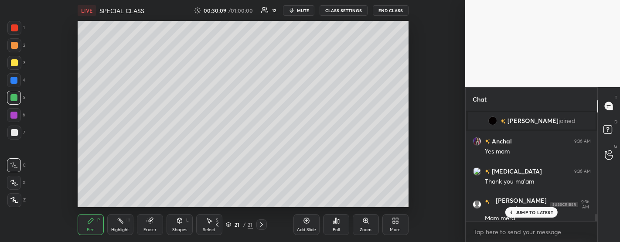
scroll to position [1646, 0]
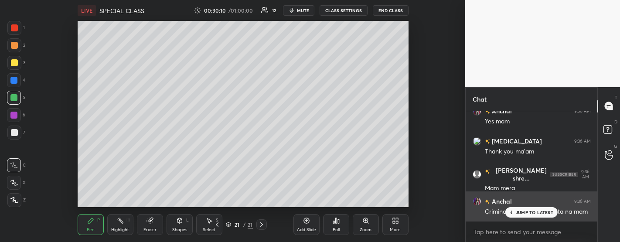
click at [532, 211] on p "JUMP TO LATEST" at bounding box center [535, 212] width 38 height 5
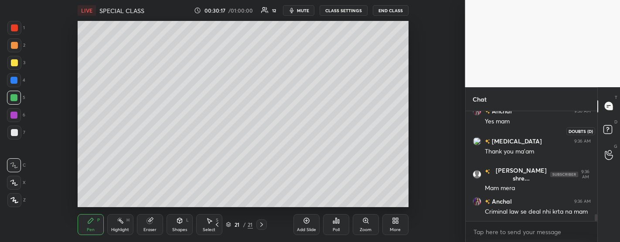
click at [610, 129] on rect at bounding box center [608, 129] width 8 height 8
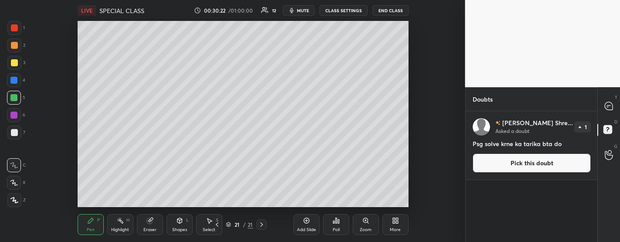
click at [530, 156] on button "Pick this doubt" at bounding box center [532, 163] width 118 height 19
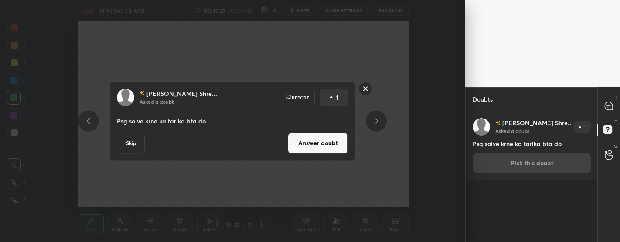
click at [330, 142] on button "Answer doubt" at bounding box center [318, 143] width 60 height 21
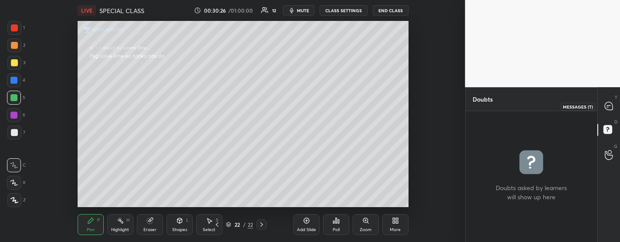
click at [609, 107] on icon at bounding box center [609, 106] width 8 height 8
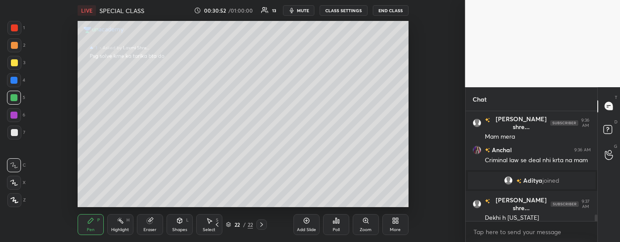
scroll to position [1816, 0]
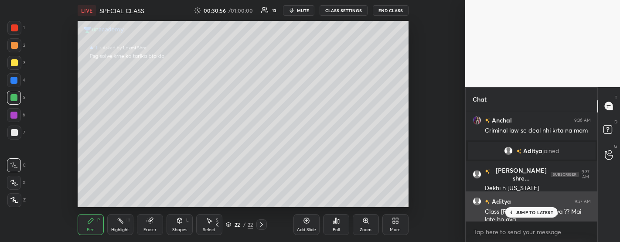
click at [527, 213] on p "JUMP TO LATEST" at bounding box center [535, 212] width 38 height 5
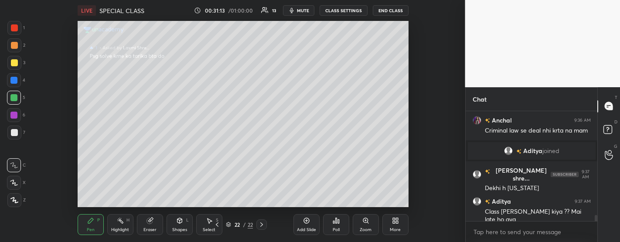
scroll to position [1846, 0]
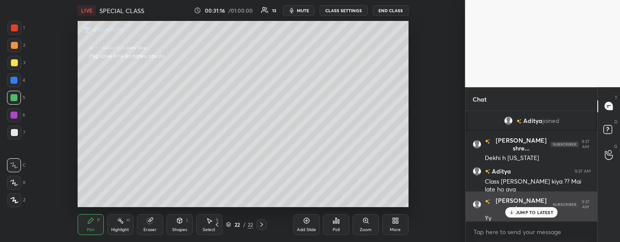
click at [530, 213] on p "JUMP TO LATEST" at bounding box center [535, 212] width 38 height 5
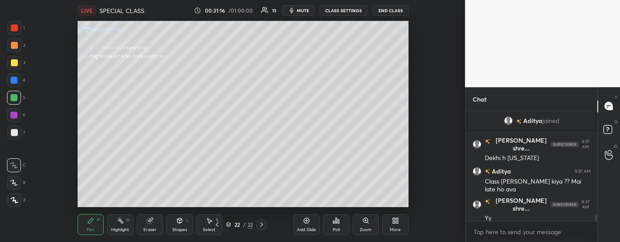
click at [311, 222] on div "Add Slide" at bounding box center [307, 224] width 26 height 21
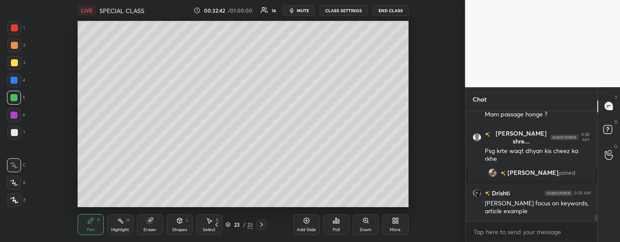
scroll to position [1756, 0]
click at [306, 225] on div "Add Slide" at bounding box center [307, 224] width 26 height 21
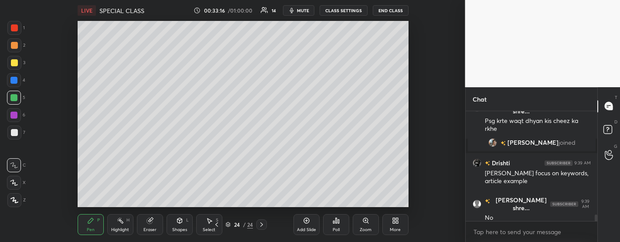
scroll to position [1807, 0]
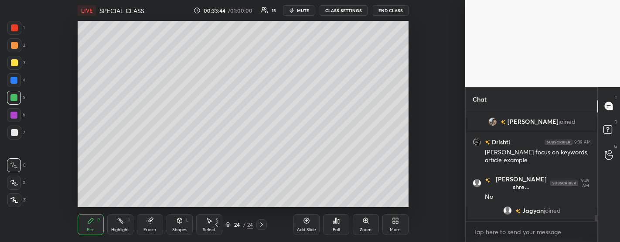
click at [304, 224] on icon at bounding box center [306, 220] width 7 height 7
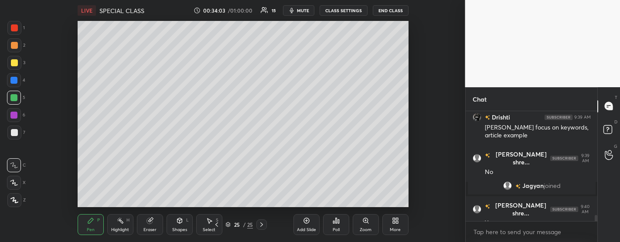
scroll to position [1812, 0]
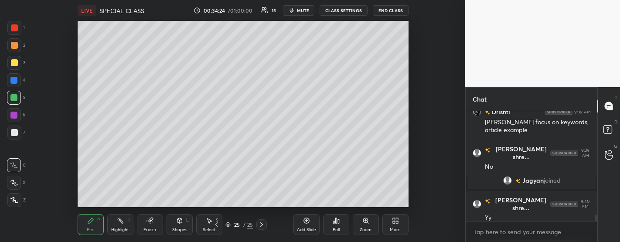
click at [310, 225] on div "Add Slide" at bounding box center [307, 224] width 26 height 21
click at [306, 223] on icon at bounding box center [306, 220] width 7 height 7
click at [305, 224] on icon at bounding box center [306, 220] width 7 height 7
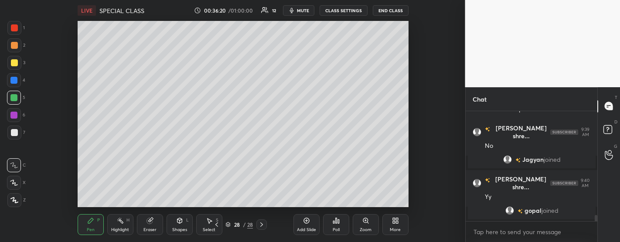
click at [306, 218] on icon at bounding box center [307, 221] width 6 height 6
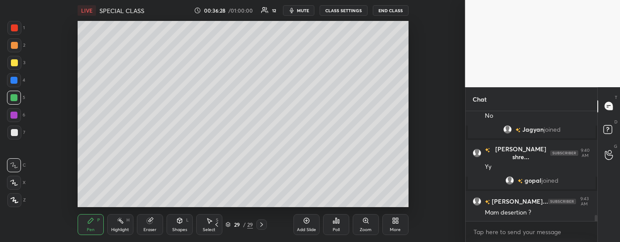
click at [313, 223] on div "Add Slide" at bounding box center [307, 224] width 26 height 21
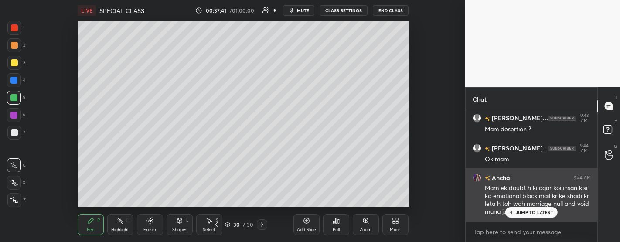
click at [530, 215] on p "JUMP TO LATEST" at bounding box center [535, 212] width 38 height 5
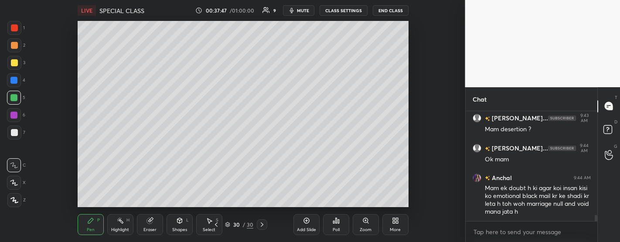
click at [304, 221] on icon at bounding box center [307, 221] width 6 height 6
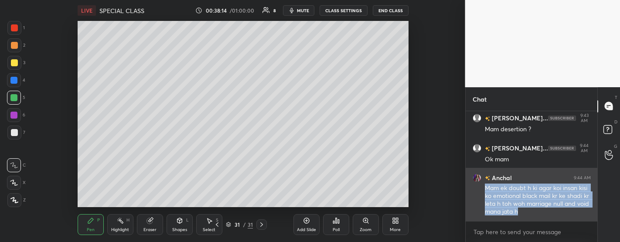
drag, startPoint x: 484, startPoint y: 187, endPoint x: 543, endPoint y: 216, distance: 65.9
click at [543, 216] on div "Anchal 9:44 AM Mam ek doubt h ki agar koi insan kisi ko emotional black mail kr…" at bounding box center [532, 195] width 132 height 54
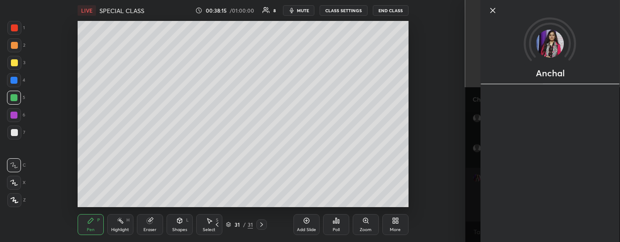
copy div "Mam ek doubt h ki agar koi insan kisi ko emotional black mail kr ke shadi kr le…"
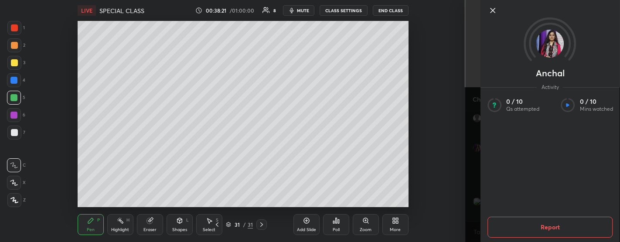
scroll to position [1999, 0]
click at [492, 8] on icon at bounding box center [493, 10] width 10 height 10
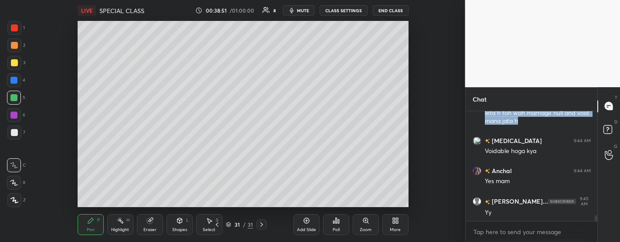
scroll to position [2060, 0]
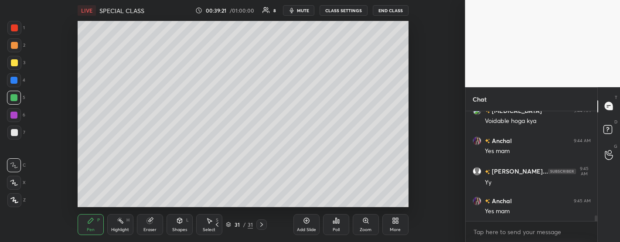
click at [304, 222] on icon at bounding box center [307, 221] width 6 height 6
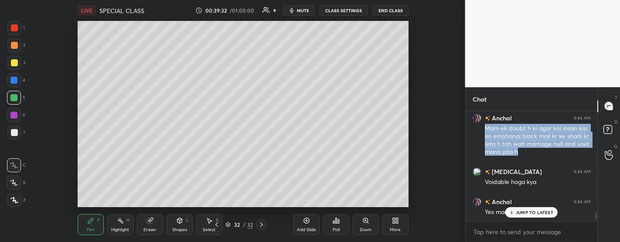
click at [524, 210] on p "JUMP TO LATEST" at bounding box center [535, 212] width 38 height 5
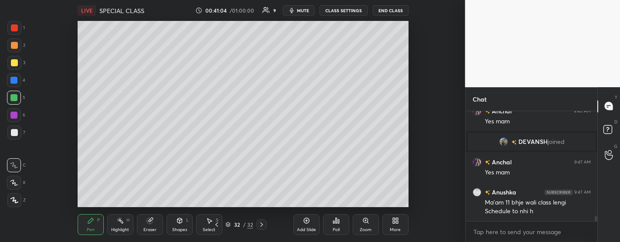
scroll to position [2152, 0]
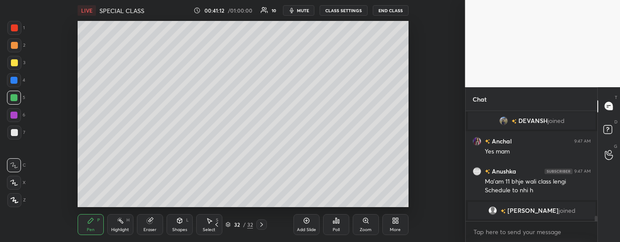
click at [307, 225] on div "Add Slide" at bounding box center [307, 224] width 26 height 21
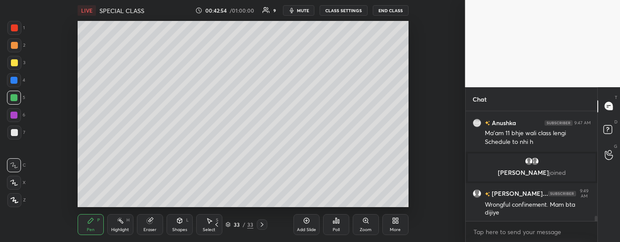
scroll to position [2161, 0]
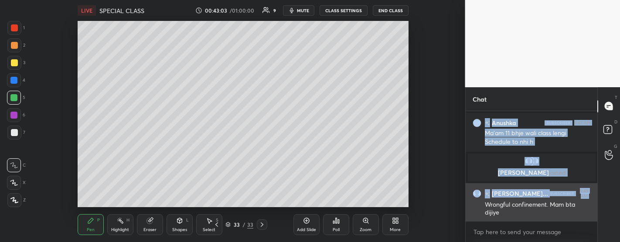
drag, startPoint x: 485, startPoint y: 201, endPoint x: 511, endPoint y: 211, distance: 27.6
click at [511, 211] on div "Anushka 9:47 AM Ma'am 11 bhje wali class lengi Schedule to nhi h Jasra, Maheshw…" at bounding box center [532, 166] width 132 height 110
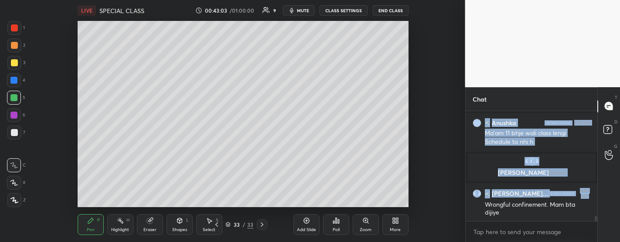
scroll to position [2222, 0]
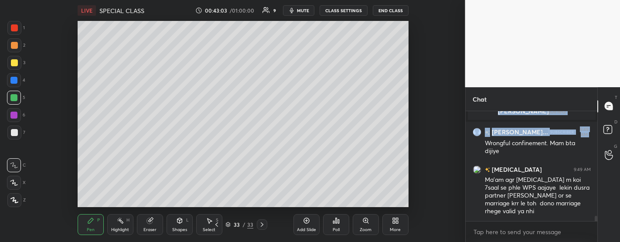
copy div "Anushka 9:47 AM Ma'am 11 bhje wali class lengi Schedule to nhi h Jasra, Maheshw…"
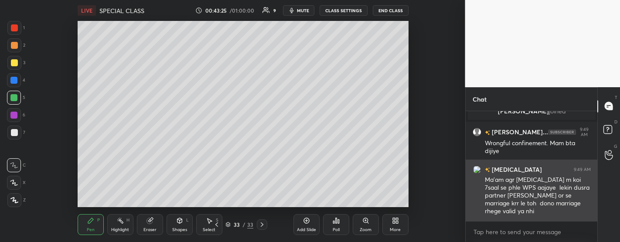
click at [544, 191] on div "Ma'am agr presumption of death m koi 7saal se phle WPS aajaye lekin dusra partn…" at bounding box center [538, 196] width 106 height 40
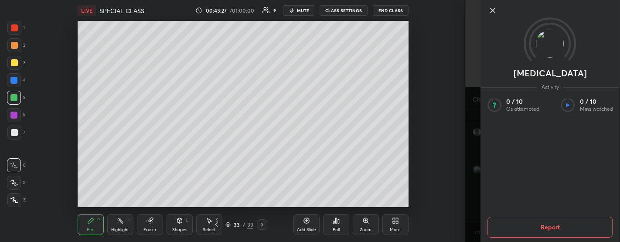
click at [492, 7] on icon at bounding box center [493, 10] width 10 height 10
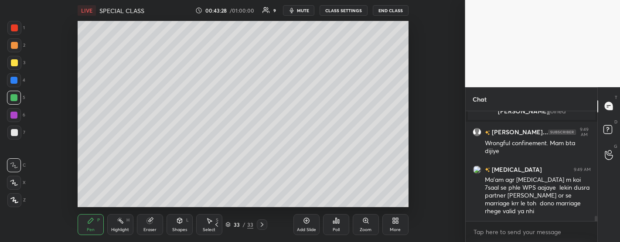
click at [309, 221] on icon at bounding box center [307, 221] width 6 height 6
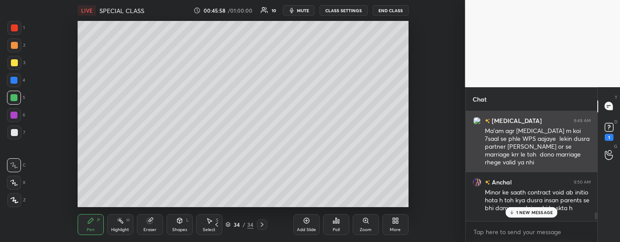
scroll to position [2213, 0]
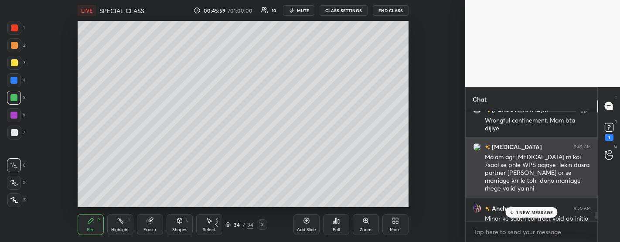
click at [523, 172] on div "Ma'am agr presumption of death m koi 7saal se phle WPS aajaye lekin dusra partn…" at bounding box center [538, 173] width 106 height 40
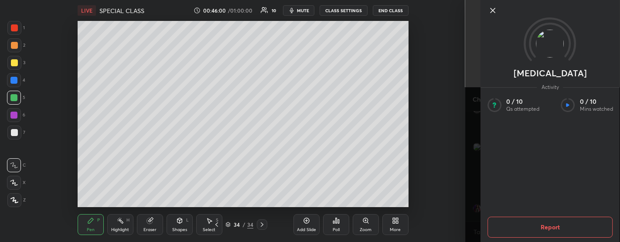
click at [493, 10] on icon at bounding box center [493, 10] width 10 height 10
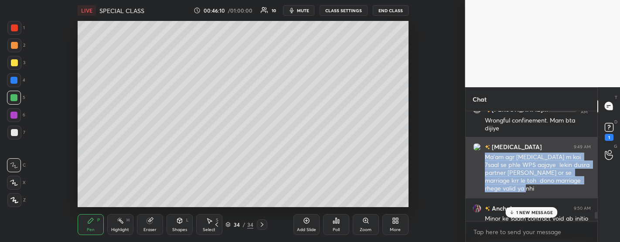
drag, startPoint x: 485, startPoint y: 153, endPoint x: 497, endPoint y: 187, distance: 36.2
click at [497, 187] on div "Ma'am agr presumption of death m koi 7saal se phle WPS aajaye lekin dusra partn…" at bounding box center [538, 173] width 106 height 40
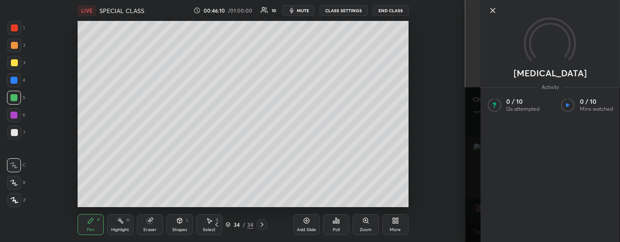
copy div "Ma'am agr presumption of death m koi 7saal se phle WPS aajaye lekin dusra partn…"
click at [493, 8] on icon at bounding box center [493, 10] width 10 height 10
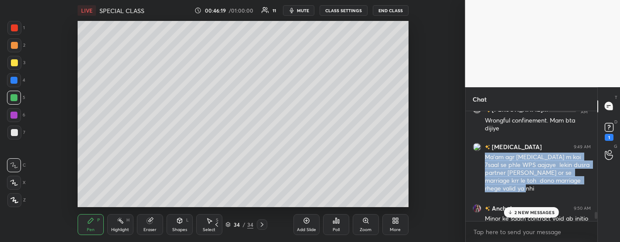
click at [312, 219] on div "Add Slide" at bounding box center [307, 224] width 26 height 21
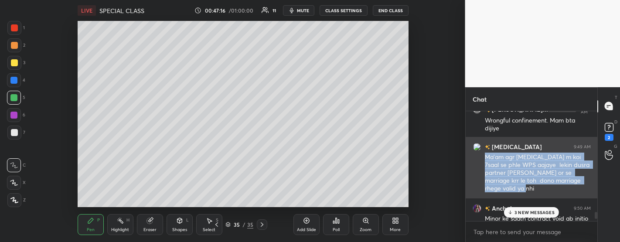
click at [510, 181] on div "Ma'am agr presumption of death m koi 7saal se phle WPS aajaye lekin dusra partn…" at bounding box center [538, 173] width 106 height 40
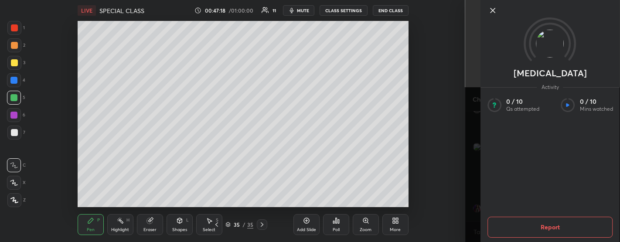
click at [491, 12] on icon at bounding box center [493, 10] width 10 height 10
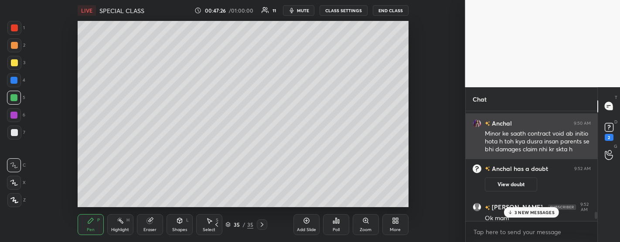
scroll to position [2298, 0]
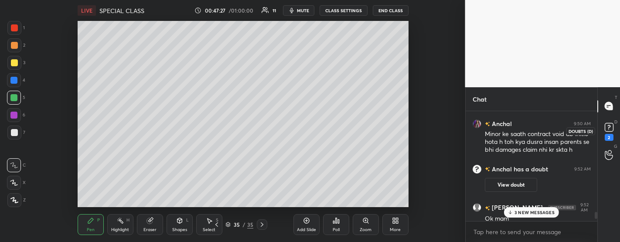
click at [616, 126] on div "2" at bounding box center [609, 131] width 17 height 16
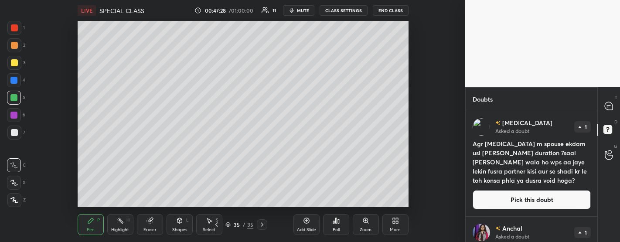
scroll to position [71, 0]
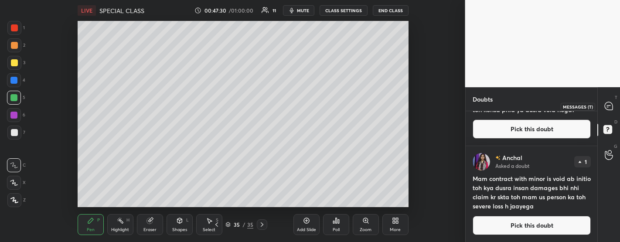
click at [610, 110] on icon at bounding box center [609, 106] width 9 height 9
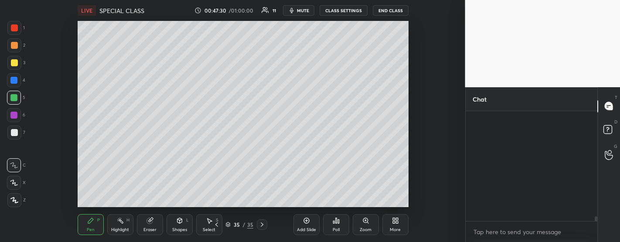
scroll to position [107, 130]
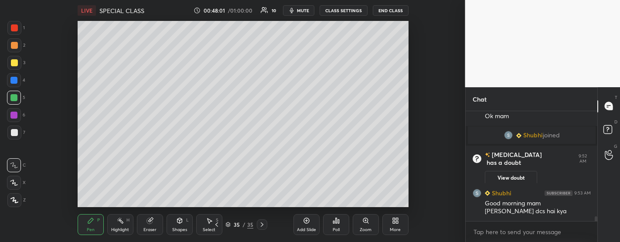
click at [304, 224] on div "Add Slide" at bounding box center [307, 224] width 26 height 21
click at [606, 131] on rect at bounding box center [608, 129] width 8 height 8
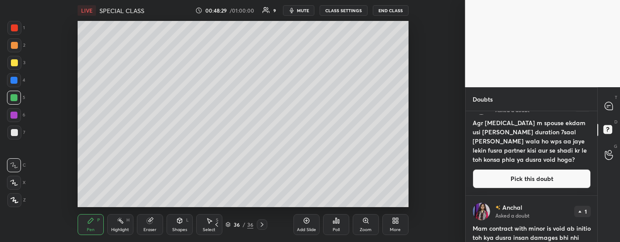
scroll to position [20, 0]
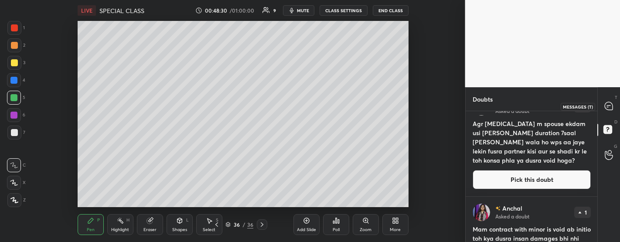
click at [606, 105] on icon at bounding box center [609, 106] width 8 height 8
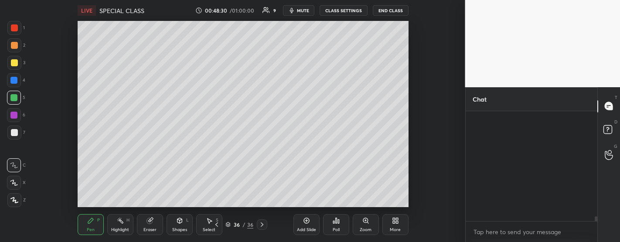
scroll to position [107, 130]
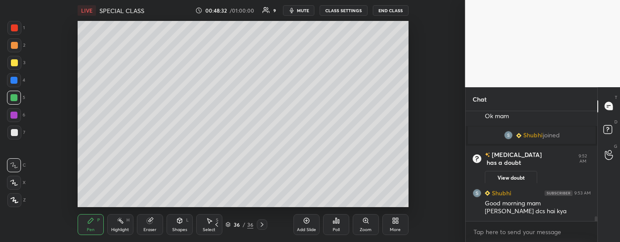
click at [305, 221] on icon at bounding box center [306, 220] width 3 height 3
click at [604, 128] on rect at bounding box center [608, 129] width 8 height 8
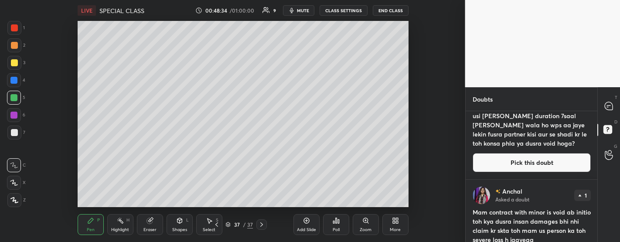
scroll to position [71, 0]
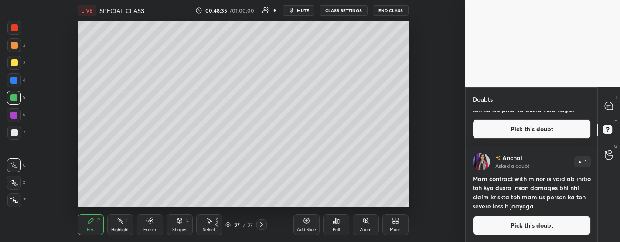
click at [524, 220] on button "Pick this doubt" at bounding box center [532, 225] width 118 height 19
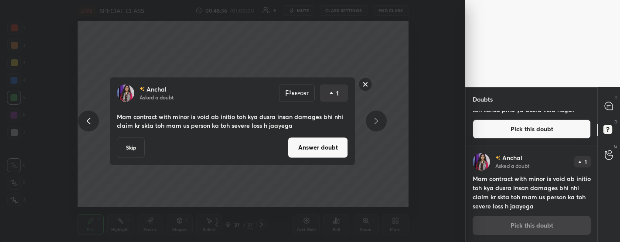
click at [332, 146] on button "Answer doubt" at bounding box center [318, 147] width 60 height 21
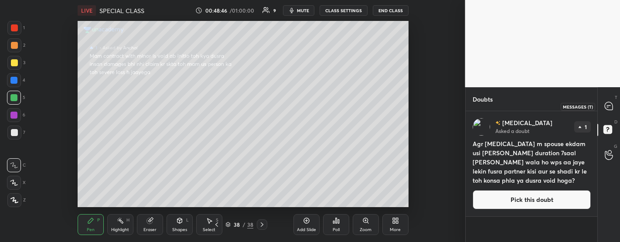
click at [611, 103] on icon at bounding box center [609, 106] width 8 height 8
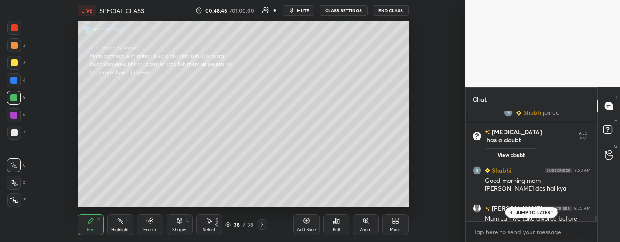
scroll to position [107, 130]
click at [534, 210] on p "JUMP TO LATEST" at bounding box center [535, 212] width 38 height 5
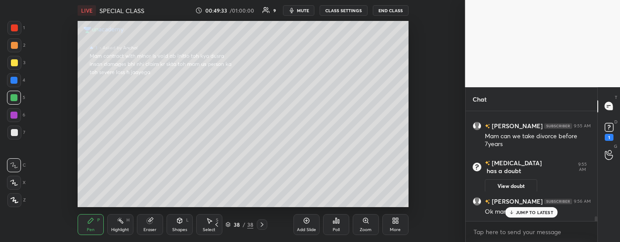
scroll to position [2404, 0]
click at [313, 223] on div "Add Slide" at bounding box center [307, 224] width 26 height 21
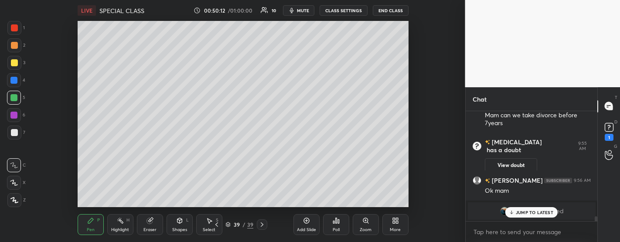
click at [540, 211] on p "JUMP TO LATEST" at bounding box center [535, 212] width 38 height 5
click at [306, 225] on div "Add Slide" at bounding box center [307, 224] width 26 height 21
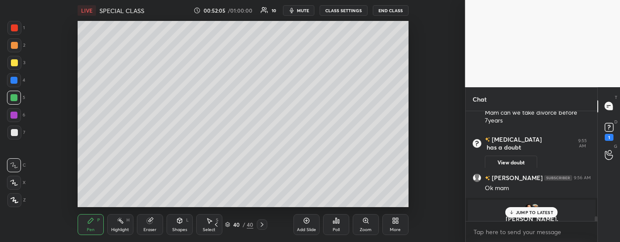
scroll to position [2473, 0]
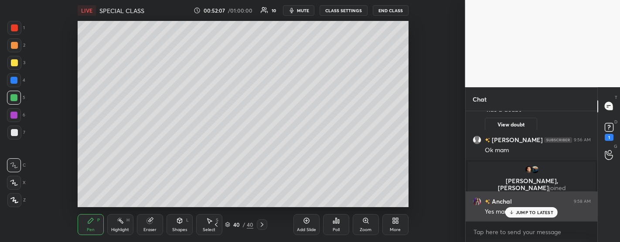
click at [520, 210] on p "JUMP TO LATEST" at bounding box center [535, 212] width 38 height 5
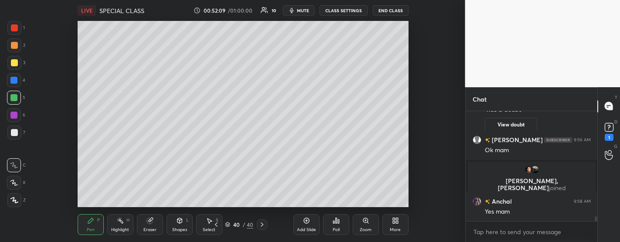
click at [307, 226] on div "Add Slide" at bounding box center [307, 224] width 26 height 21
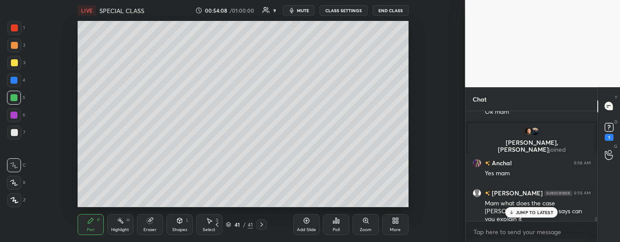
scroll to position [2571, 0]
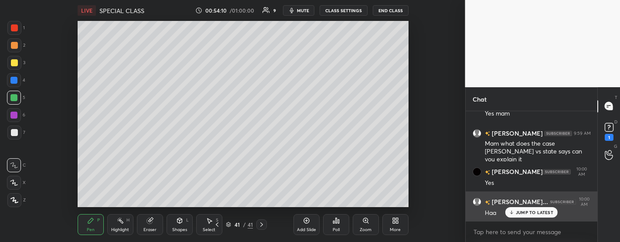
click at [531, 213] on p "JUMP TO LATEST" at bounding box center [535, 212] width 38 height 5
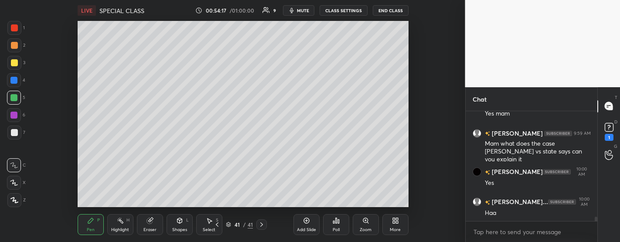
click at [306, 222] on icon at bounding box center [306, 220] width 7 height 7
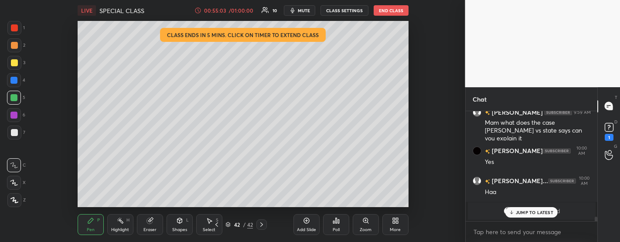
click at [528, 214] on p "JUMP TO LATEST" at bounding box center [535, 212] width 38 height 5
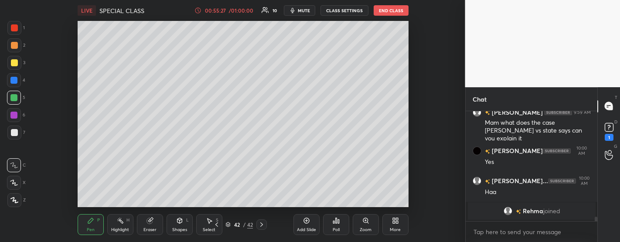
click at [305, 228] on div "Add Slide" at bounding box center [306, 230] width 19 height 4
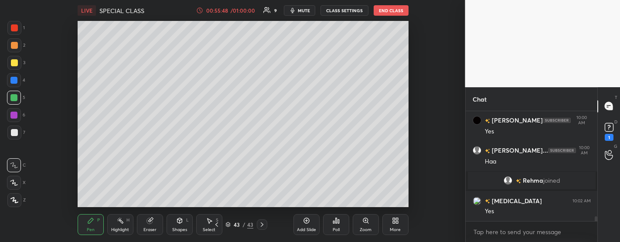
scroll to position [2546, 0]
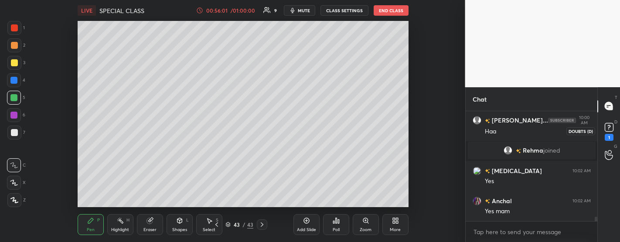
click at [610, 133] on icon at bounding box center [609, 127] width 13 height 13
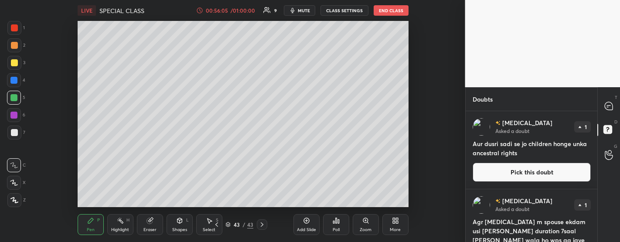
click at [510, 172] on button "Pick this doubt" at bounding box center [532, 172] width 118 height 19
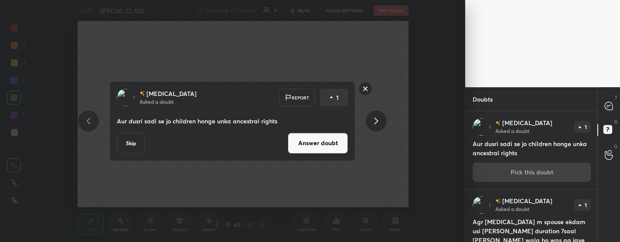
click at [319, 141] on button "Answer doubt" at bounding box center [318, 143] width 60 height 21
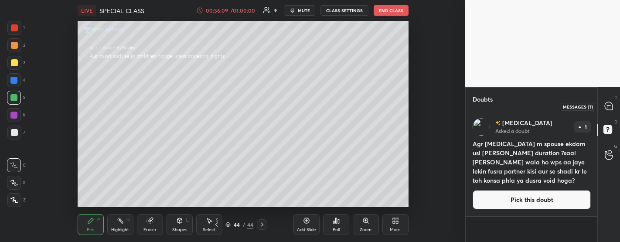
click at [611, 108] on icon at bounding box center [609, 106] width 8 height 8
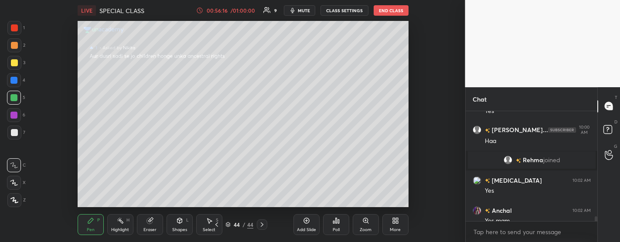
scroll to position [2618, 0]
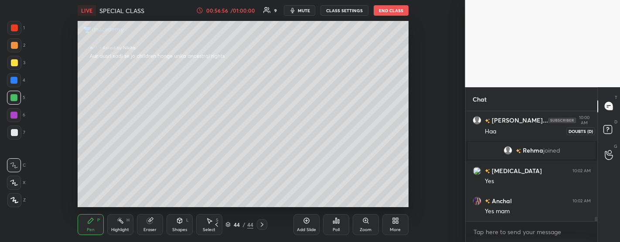
click at [609, 133] on rect at bounding box center [608, 129] width 8 height 8
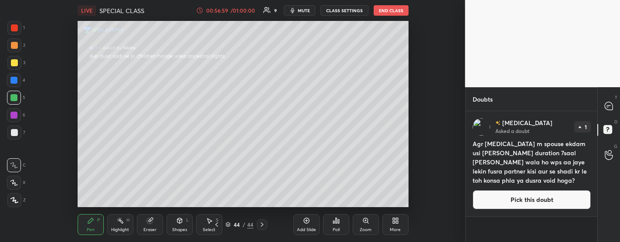
click at [529, 194] on button "Pick this doubt" at bounding box center [532, 199] width 118 height 19
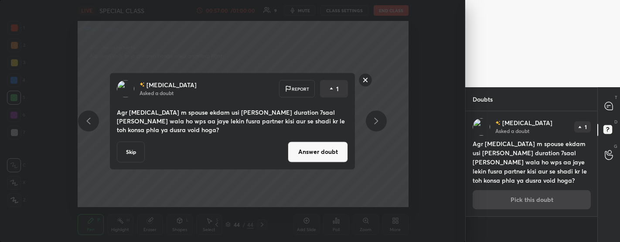
click at [320, 151] on button "Answer doubt" at bounding box center [318, 151] width 60 height 21
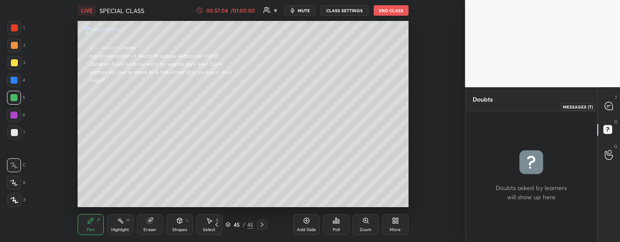
click at [607, 103] on icon at bounding box center [609, 106] width 8 height 8
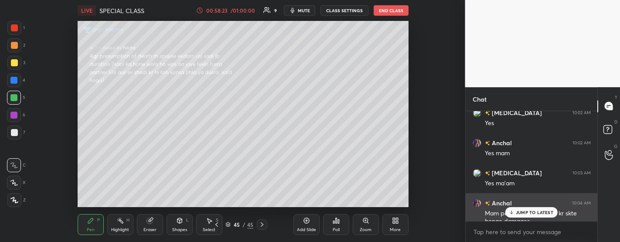
scroll to position [2648, 0]
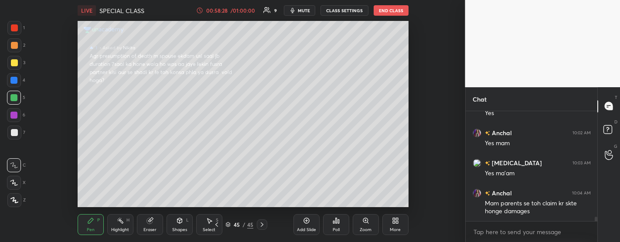
click at [310, 222] on div "Add Slide" at bounding box center [307, 224] width 26 height 21
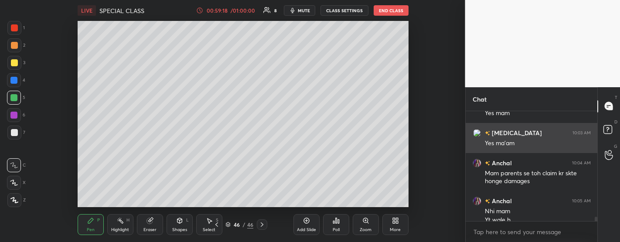
scroll to position [2687, 0]
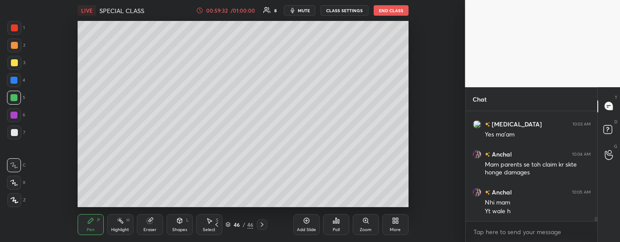
click at [313, 216] on div "Add Slide" at bounding box center [307, 224] width 26 height 21
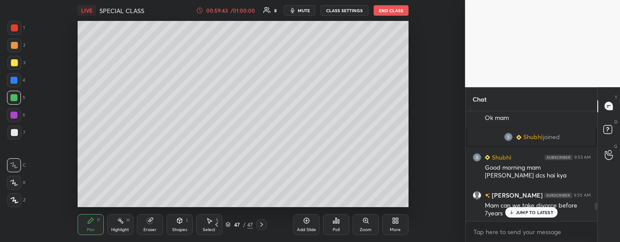
scroll to position [2438, 0]
click at [532, 210] on p "JUMP TO LATEST" at bounding box center [535, 212] width 38 height 5
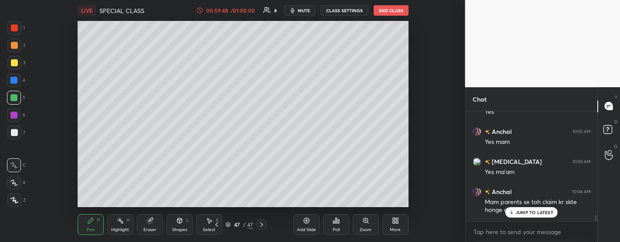
scroll to position [2818, 0]
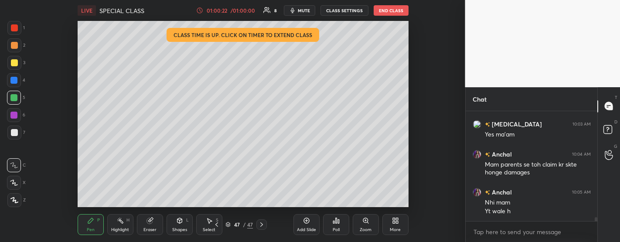
click at [304, 220] on icon at bounding box center [307, 221] width 6 height 6
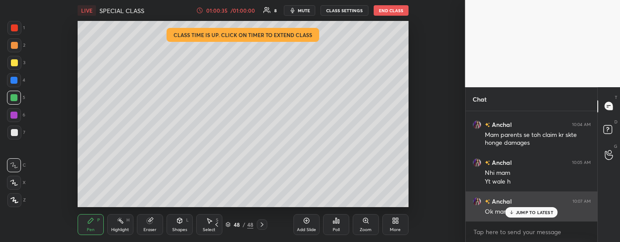
click at [533, 210] on p "JUMP TO LATEST" at bounding box center [535, 212] width 38 height 5
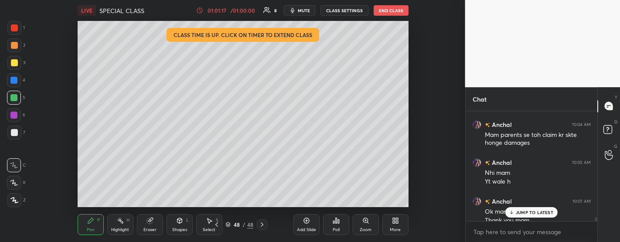
scroll to position [2857, 0]
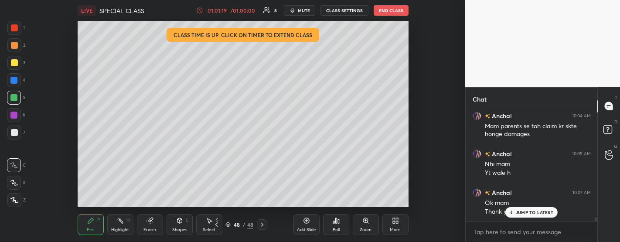
click at [537, 214] on p "JUMP TO LATEST" at bounding box center [535, 212] width 38 height 5
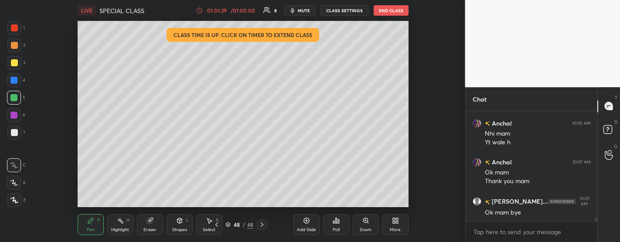
scroll to position [2908, 0]
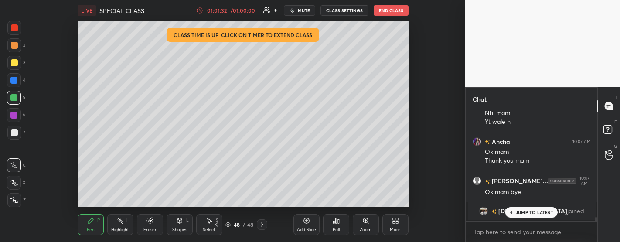
click at [395, 14] on button "End Class" at bounding box center [391, 10] width 35 height 10
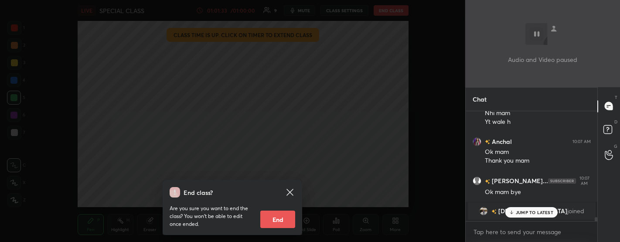
click at [274, 215] on button "End" at bounding box center [277, 219] width 35 height 17
type textarea "x"
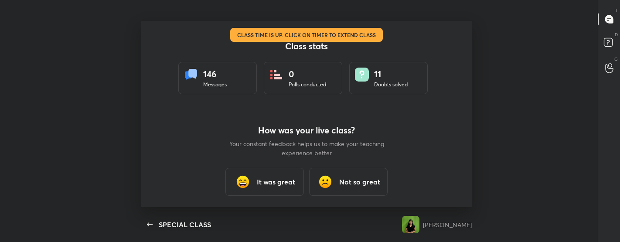
scroll to position [0, 0]
